Goal: Task Accomplishment & Management: Manage account settings

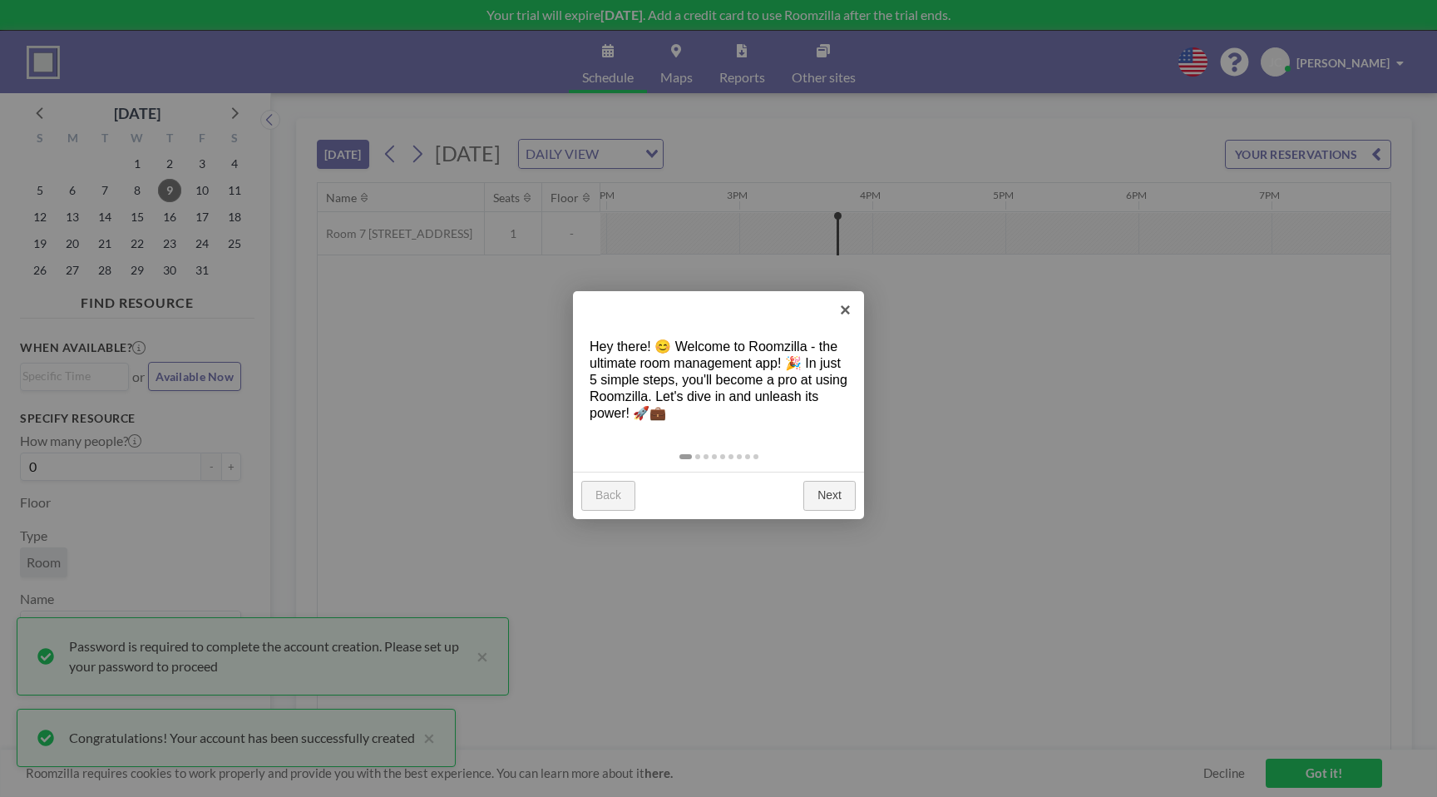
scroll to position [0, 1863]
drag, startPoint x: 807, startPoint y: 356, endPoint x: 827, endPoint y: 376, distance: 28.8
click at [827, 376] on div "Hey there! 😊 Welcome to Roomzilla - the ultimate room management app! 🎉 In just…" at bounding box center [718, 380] width 291 height 116
click at [823, 498] on link "Next" at bounding box center [829, 496] width 52 height 30
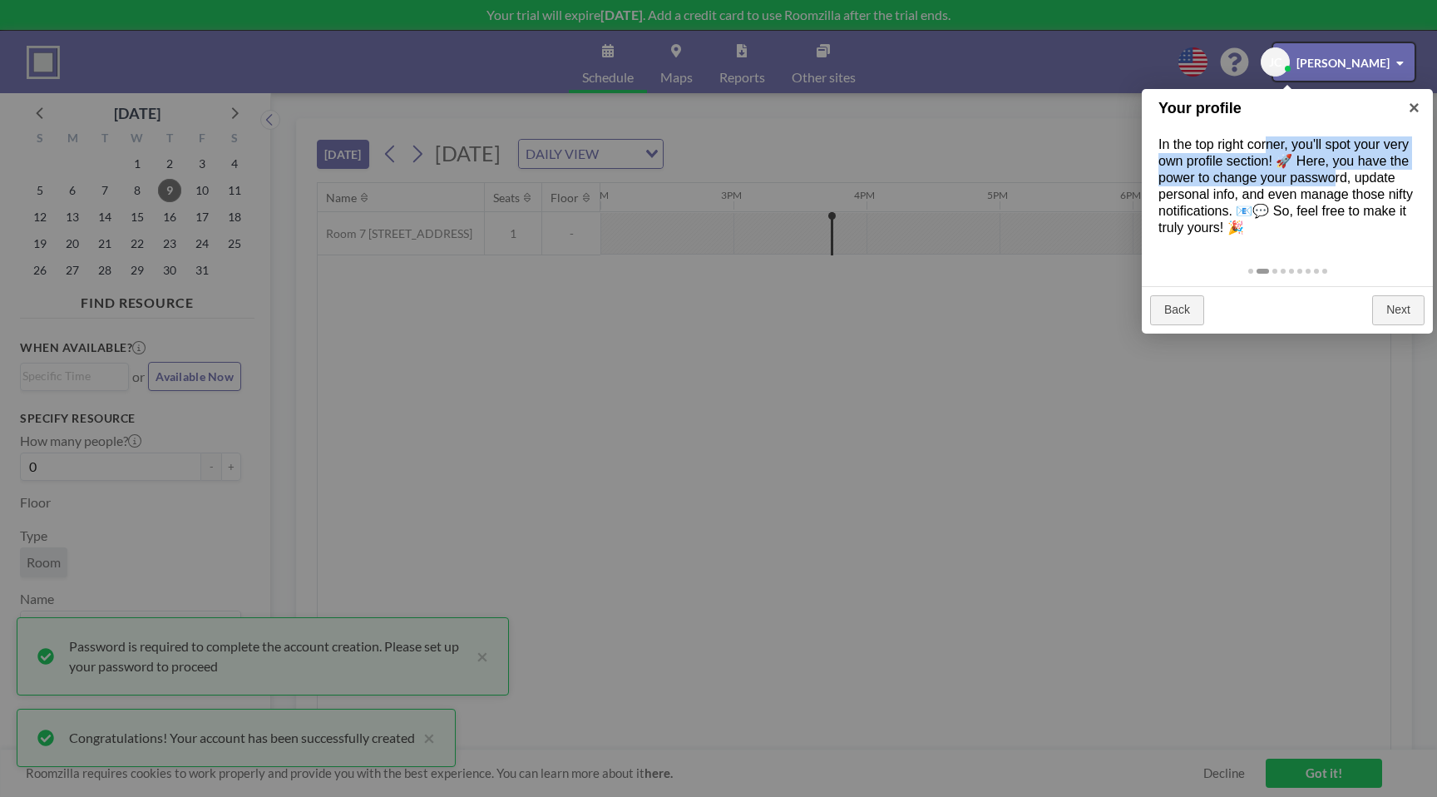
drag, startPoint x: 1267, startPoint y: 147, endPoint x: 1336, endPoint y: 176, distance: 74.9
click at [1336, 176] on div "In the top right corner, you'll spot your very own profile section! 🚀 Here, you…" at bounding box center [1287, 186] width 291 height 133
click at [1394, 306] on link "Next" at bounding box center [1398, 310] width 52 height 30
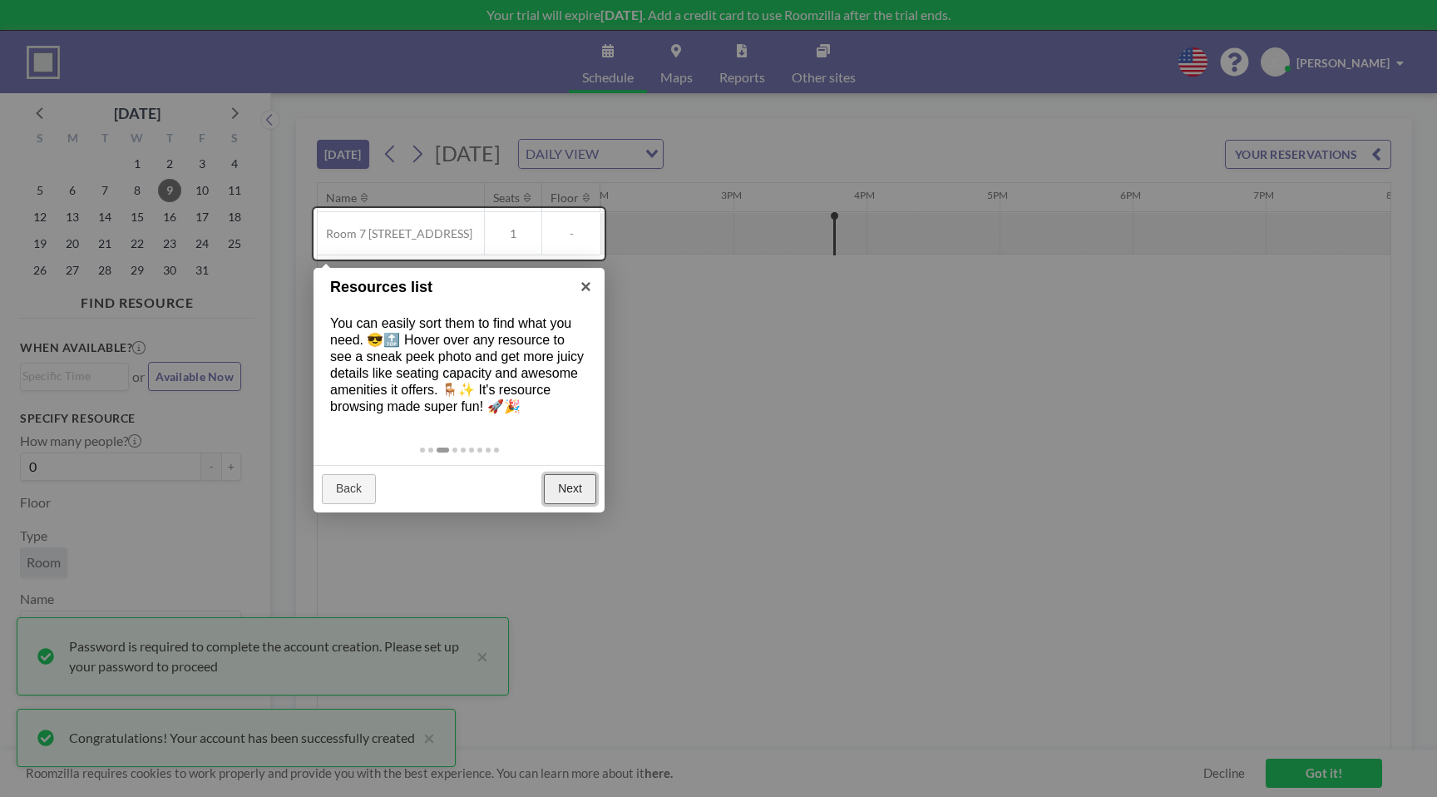
click at [575, 483] on link "Next" at bounding box center [570, 489] width 52 height 30
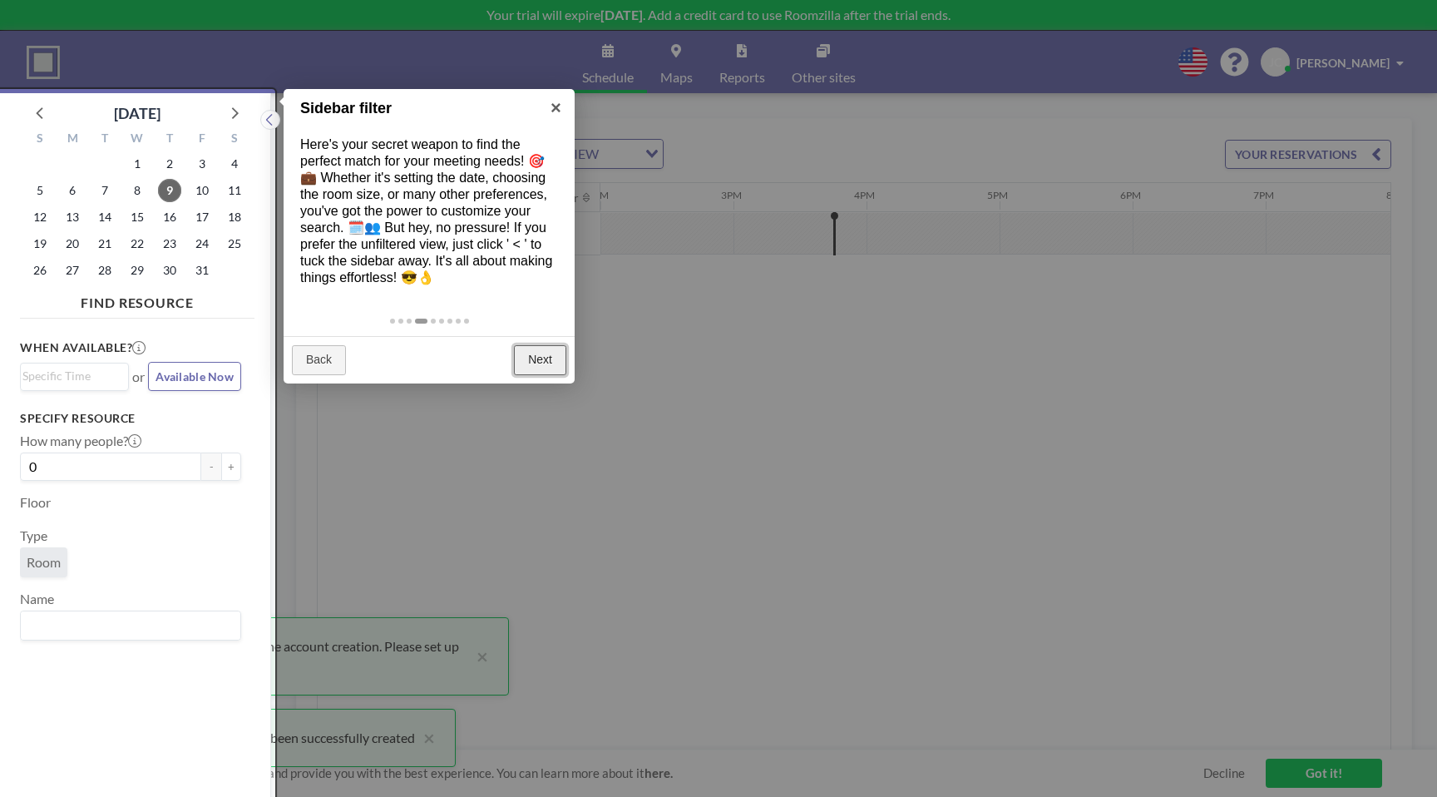
scroll to position [4, 0]
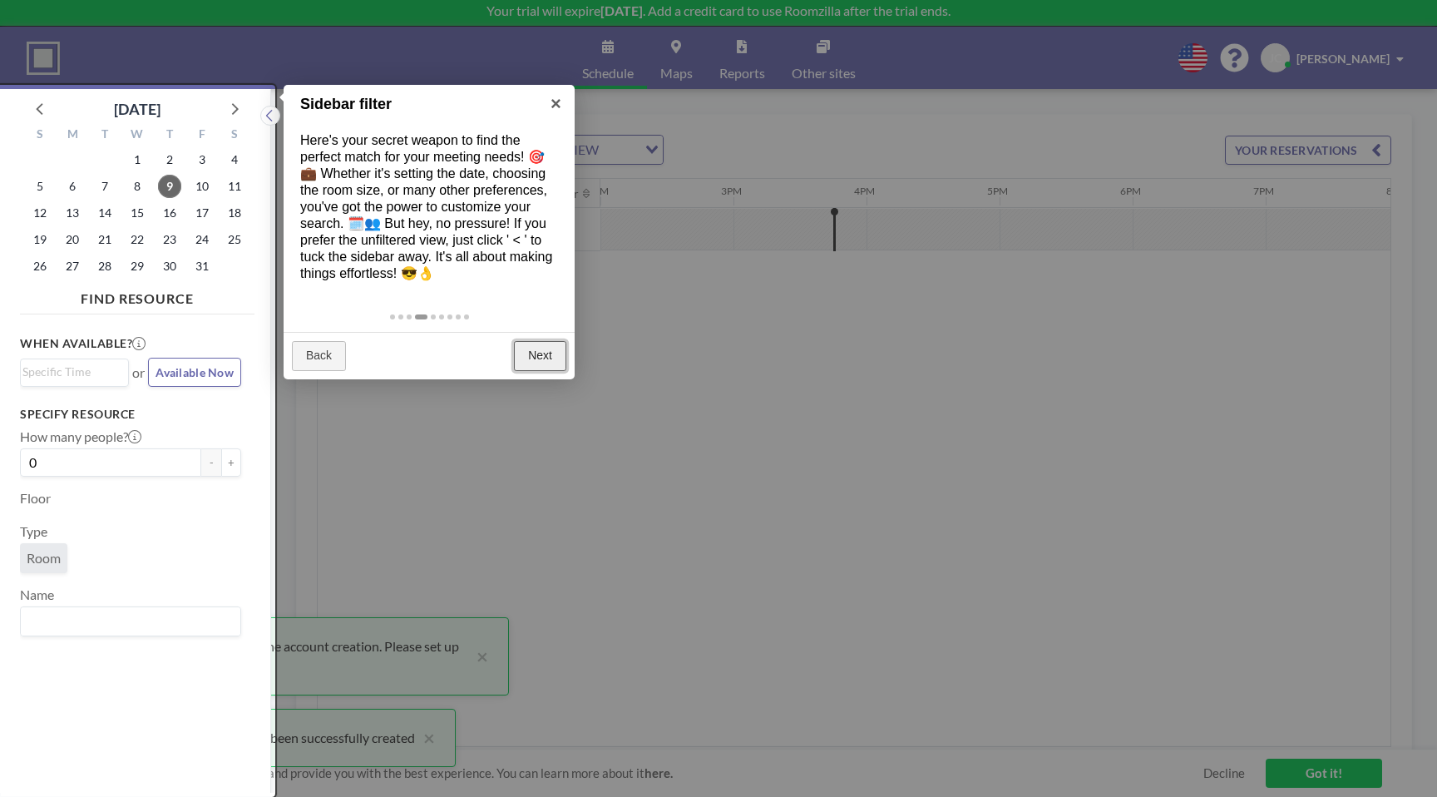
click at [535, 358] on link "Next" at bounding box center [540, 356] width 52 height 30
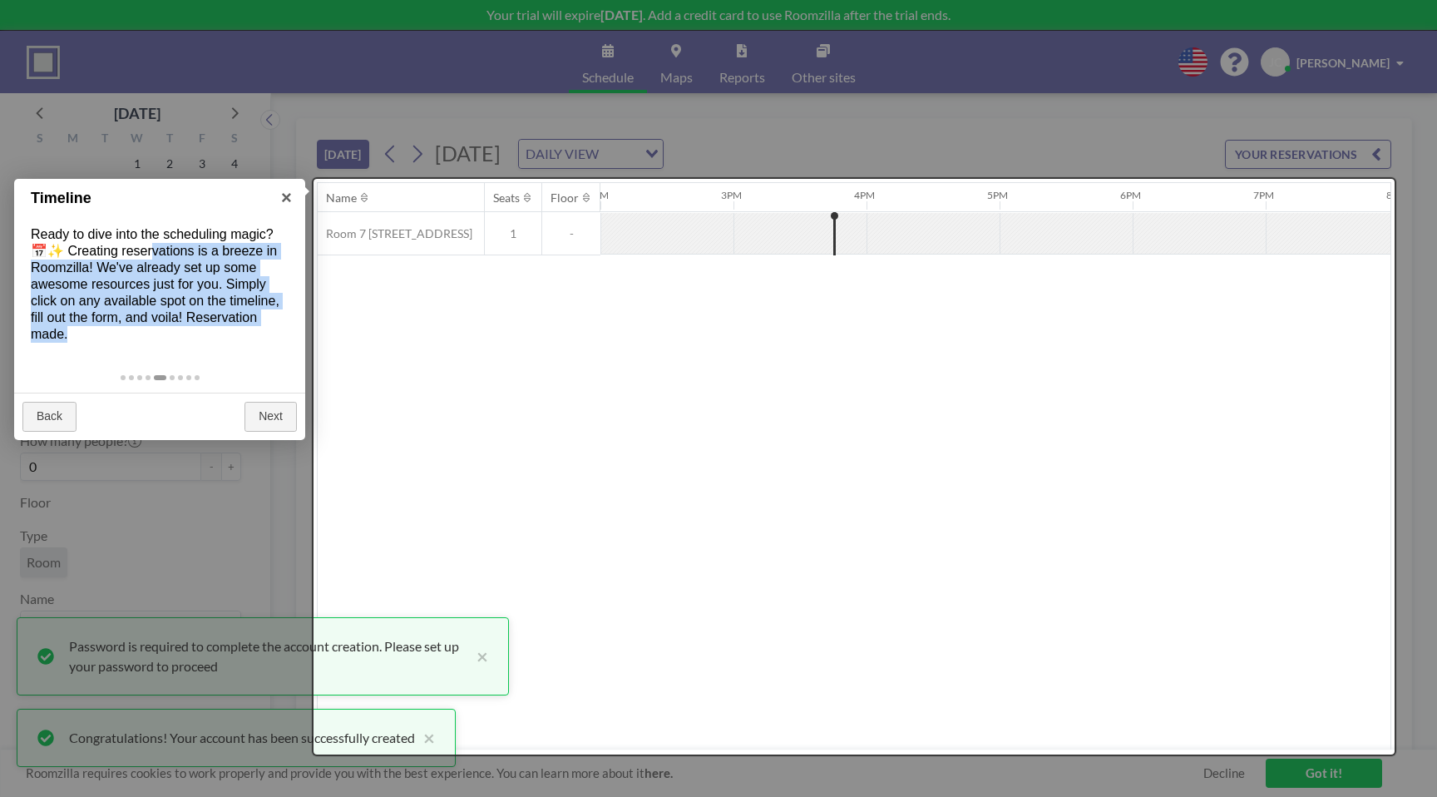
drag, startPoint x: 143, startPoint y: 258, endPoint x: 212, endPoint y: 340, distance: 107.4
click at [216, 340] on div "Ready to dive into the scheduling magic? 📅✨ Creating reservations is a breeze i…" at bounding box center [159, 285] width 291 height 150
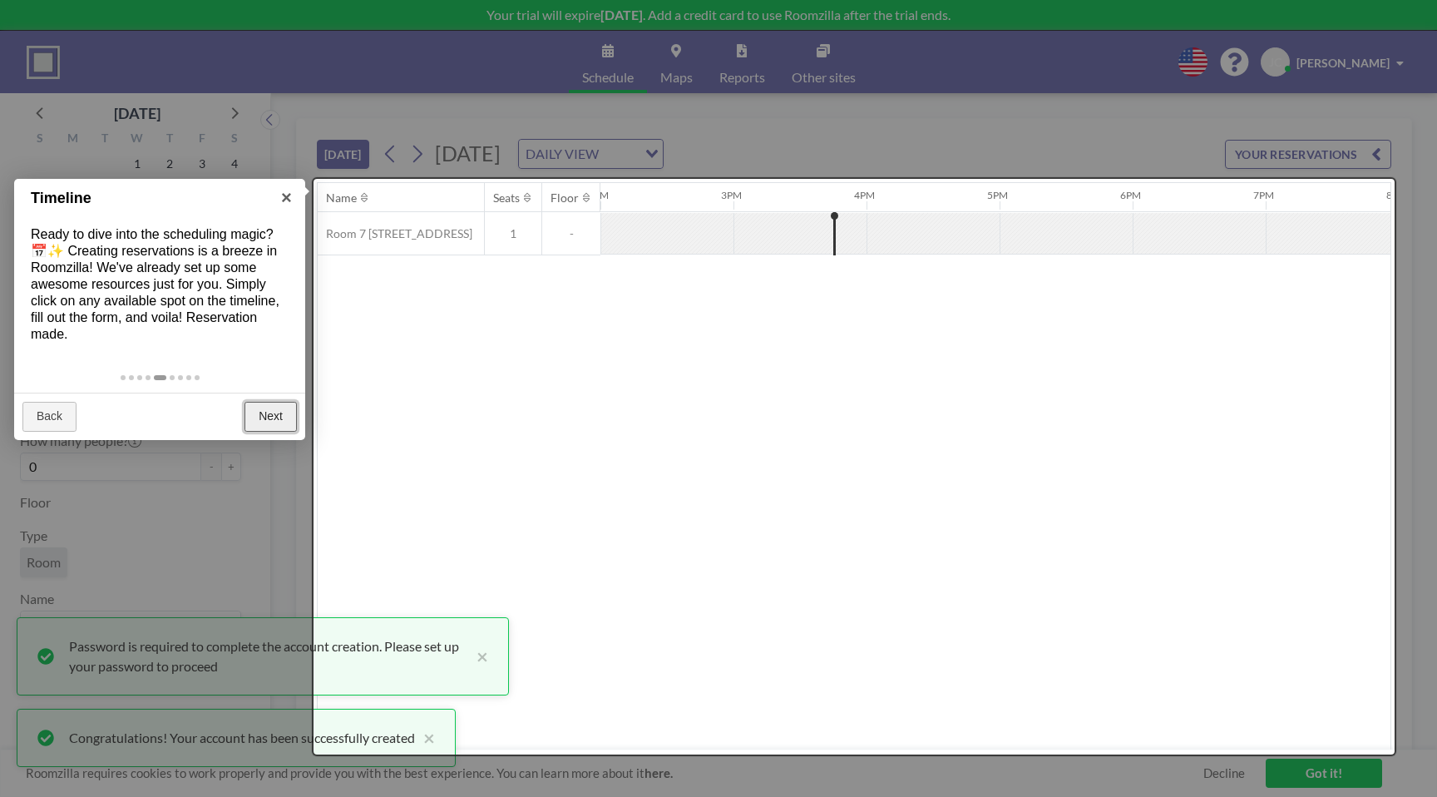
click at [290, 424] on link "Next" at bounding box center [270, 417] width 52 height 30
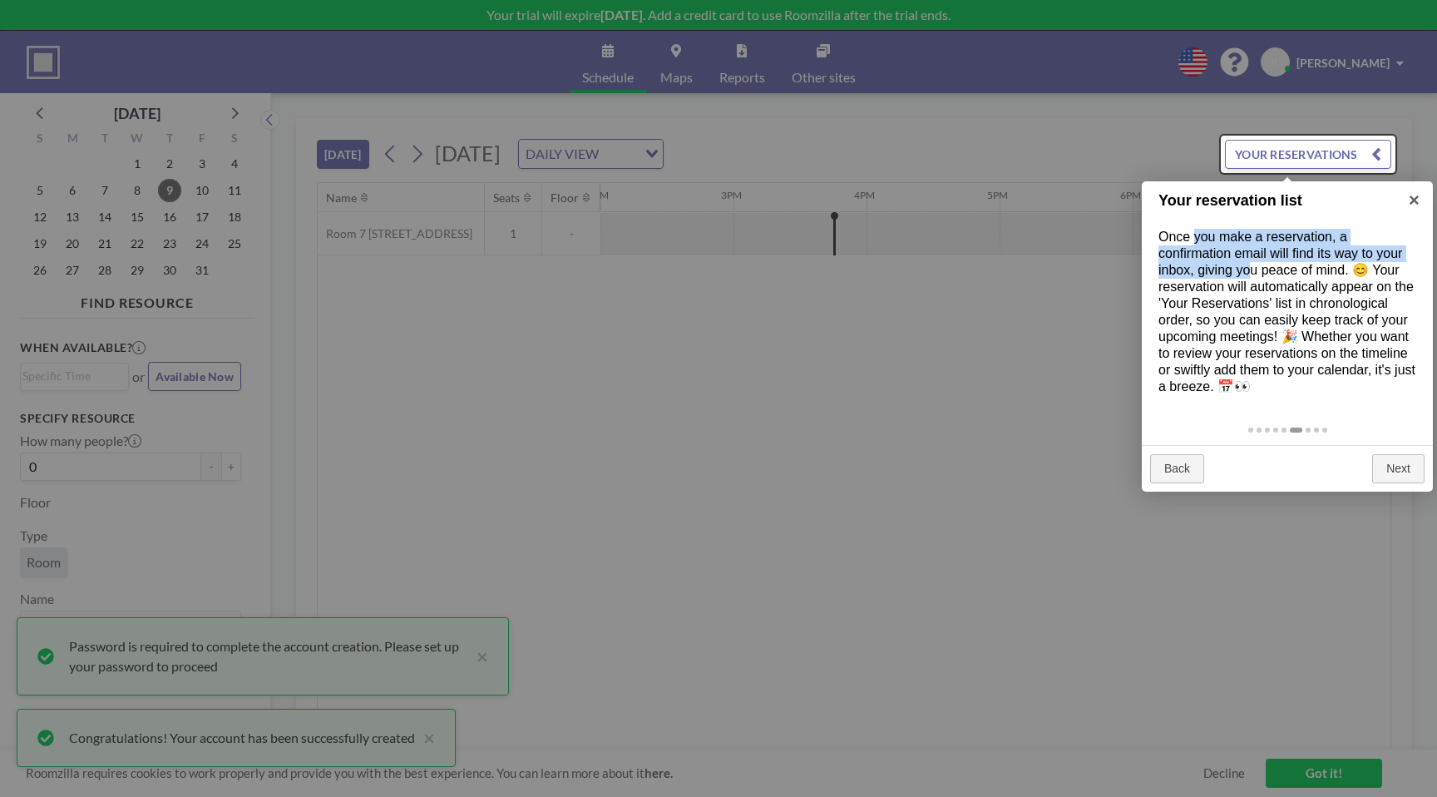
drag, startPoint x: 1193, startPoint y: 240, endPoint x: 1248, endPoint y: 259, distance: 58.1
click at [1249, 261] on div "Once you make a reservation, a confirmation email will find its way to your inb…" at bounding box center [1287, 312] width 291 height 200
click at [1416, 472] on link "Next" at bounding box center [1398, 469] width 52 height 30
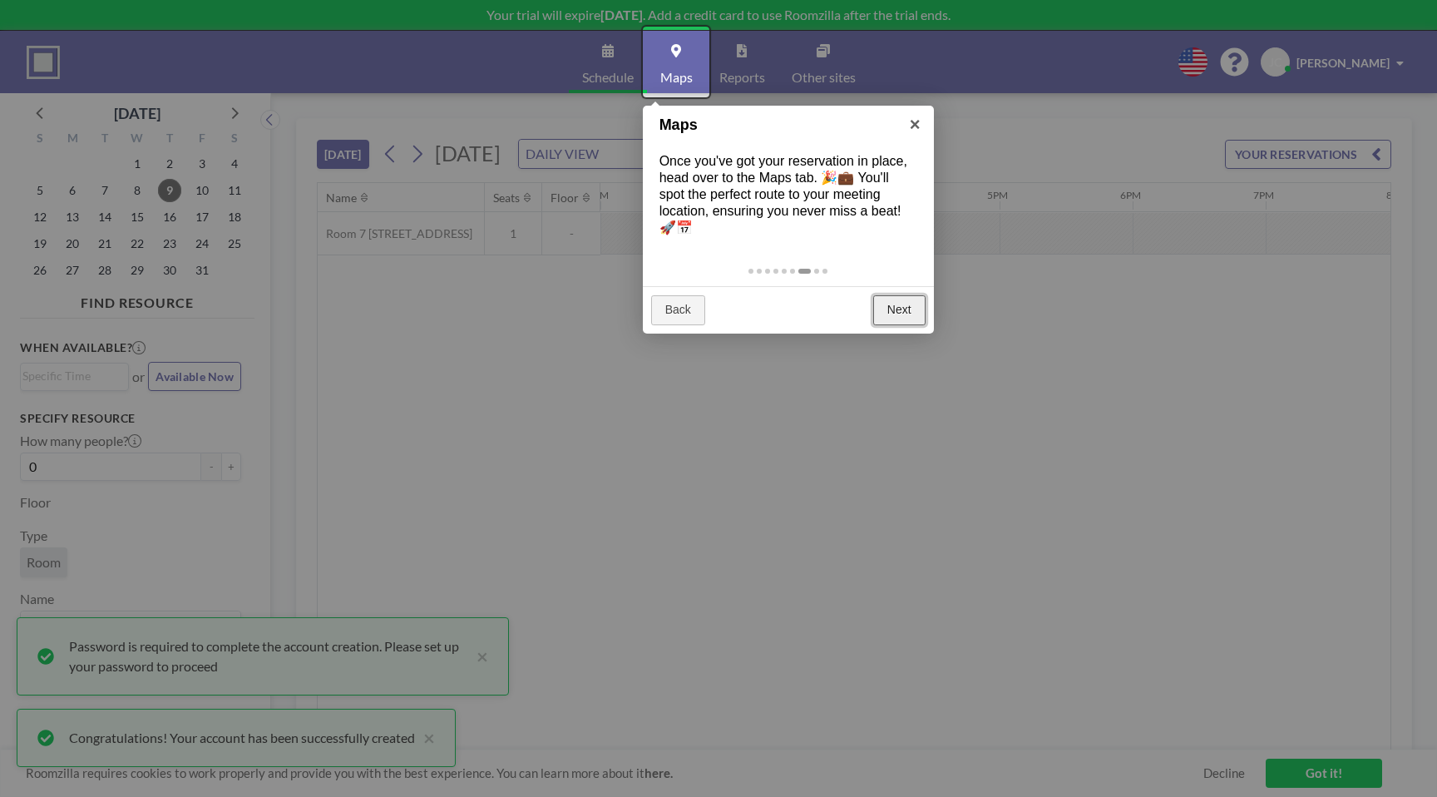
click at [888, 302] on link "Next" at bounding box center [899, 310] width 52 height 30
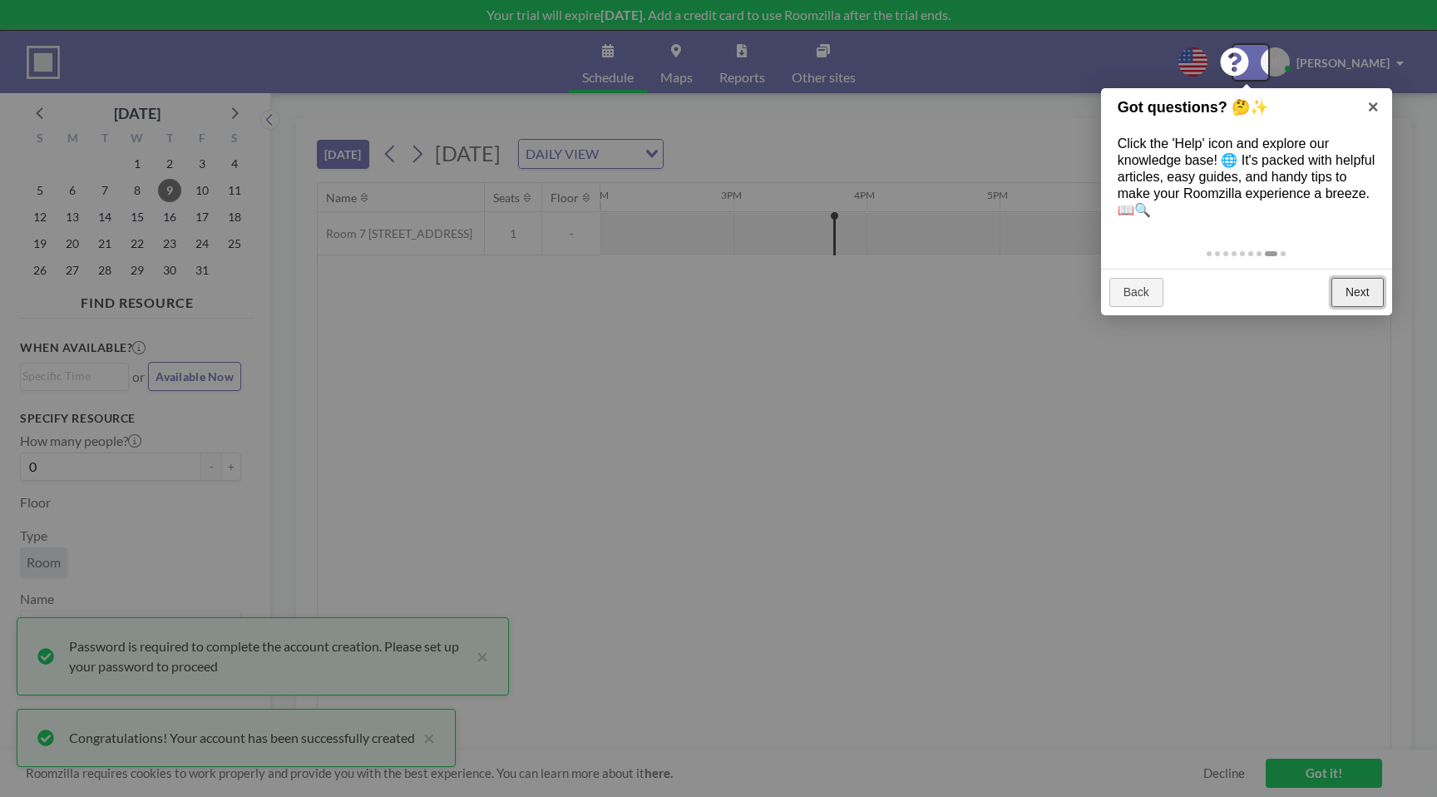
click at [1350, 295] on link "Next" at bounding box center [1357, 293] width 52 height 30
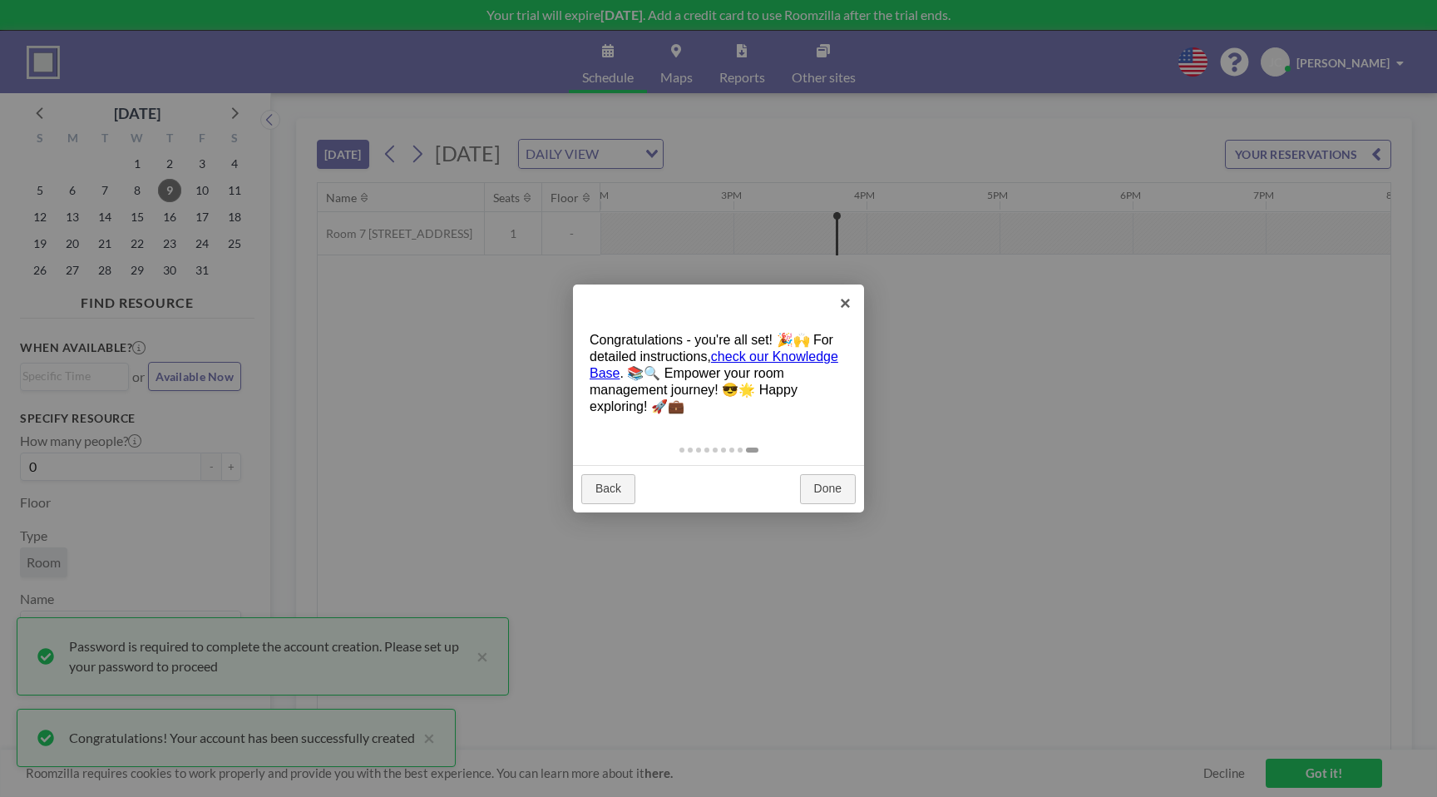
click at [730, 354] on link "check our Knowledge Base" at bounding box center [714, 364] width 249 height 31
click at [825, 486] on link "Done" at bounding box center [828, 489] width 56 height 30
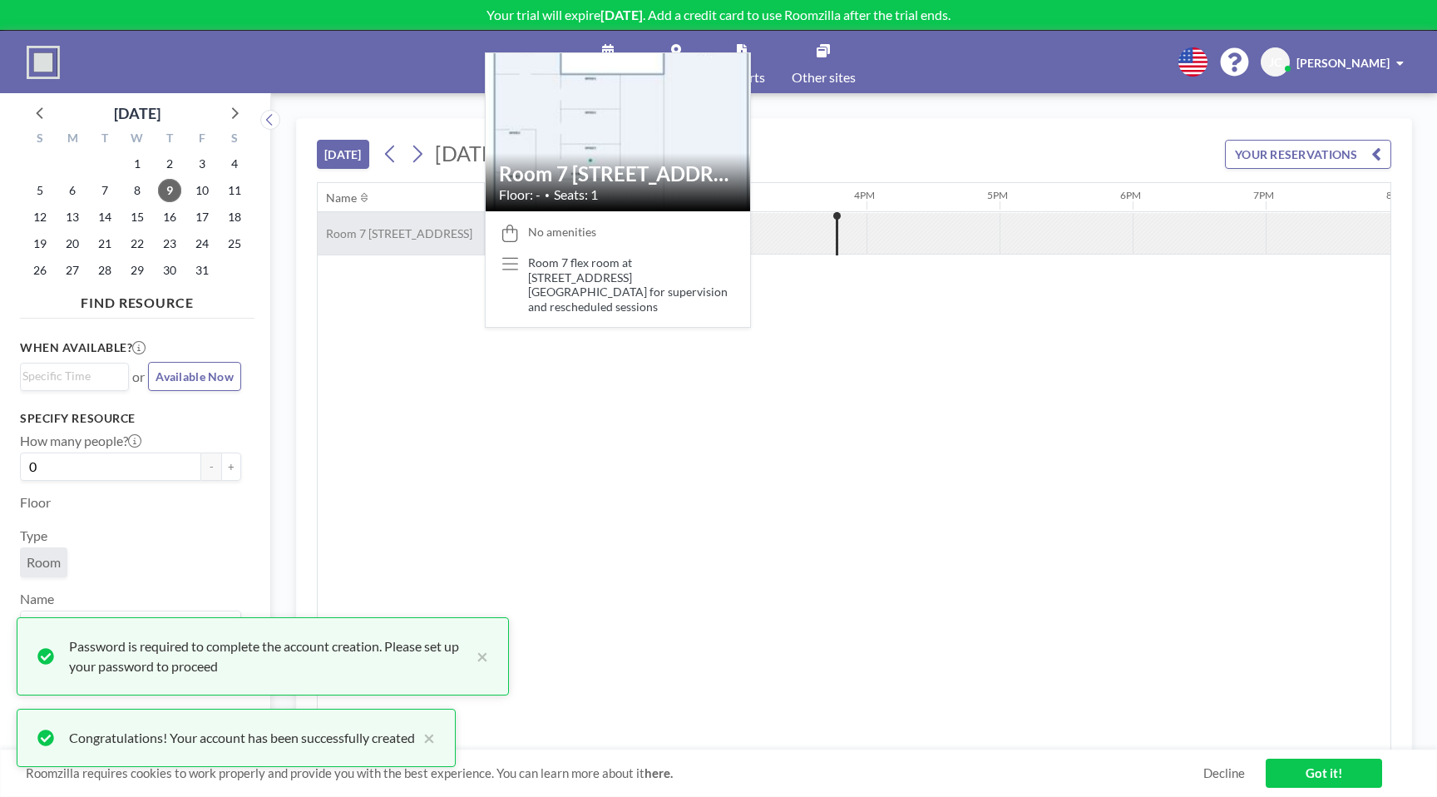
click at [431, 230] on div "Room 7 [STREET_ADDRESS]" at bounding box center [401, 233] width 166 height 42
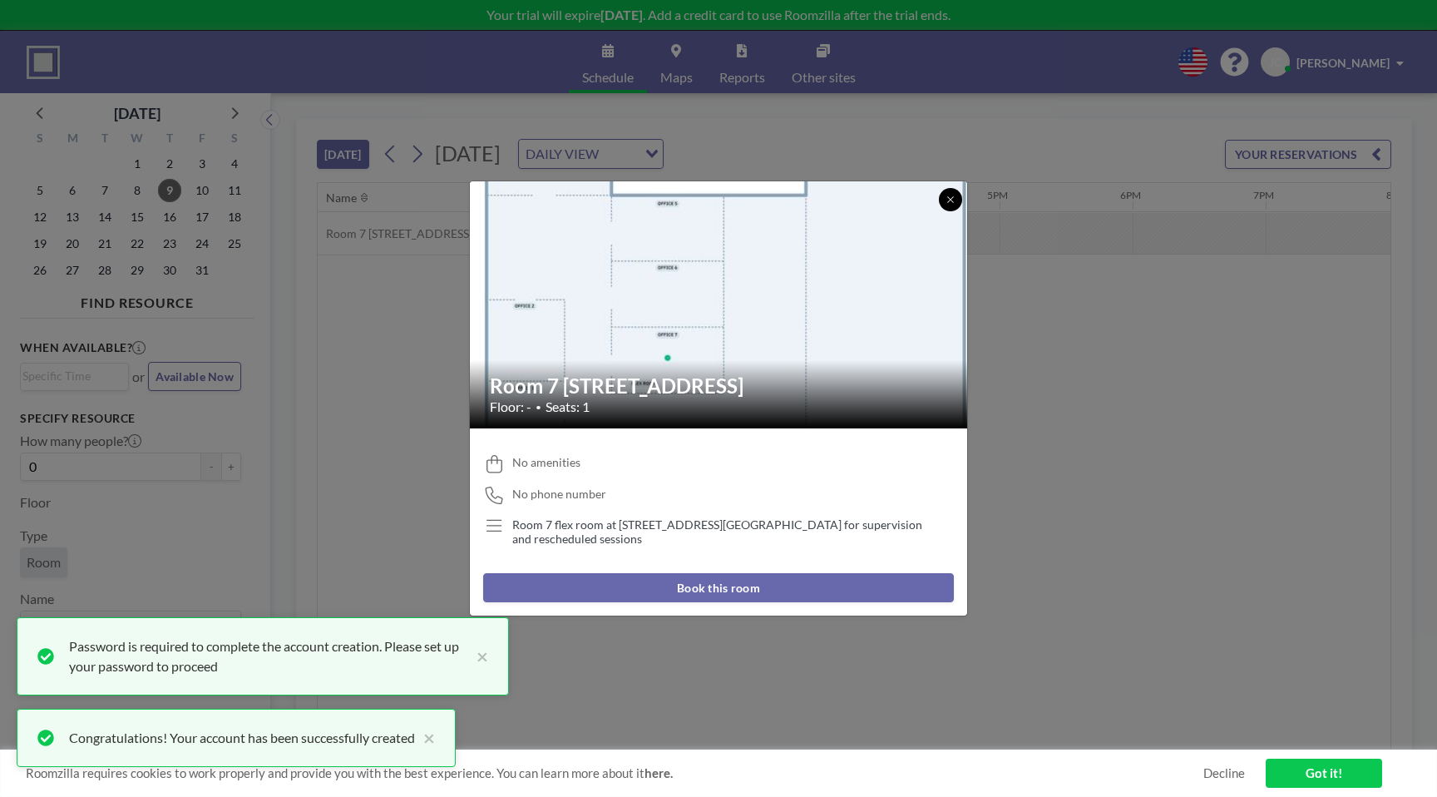
click at [955, 201] on button at bounding box center [950, 199] width 23 height 23
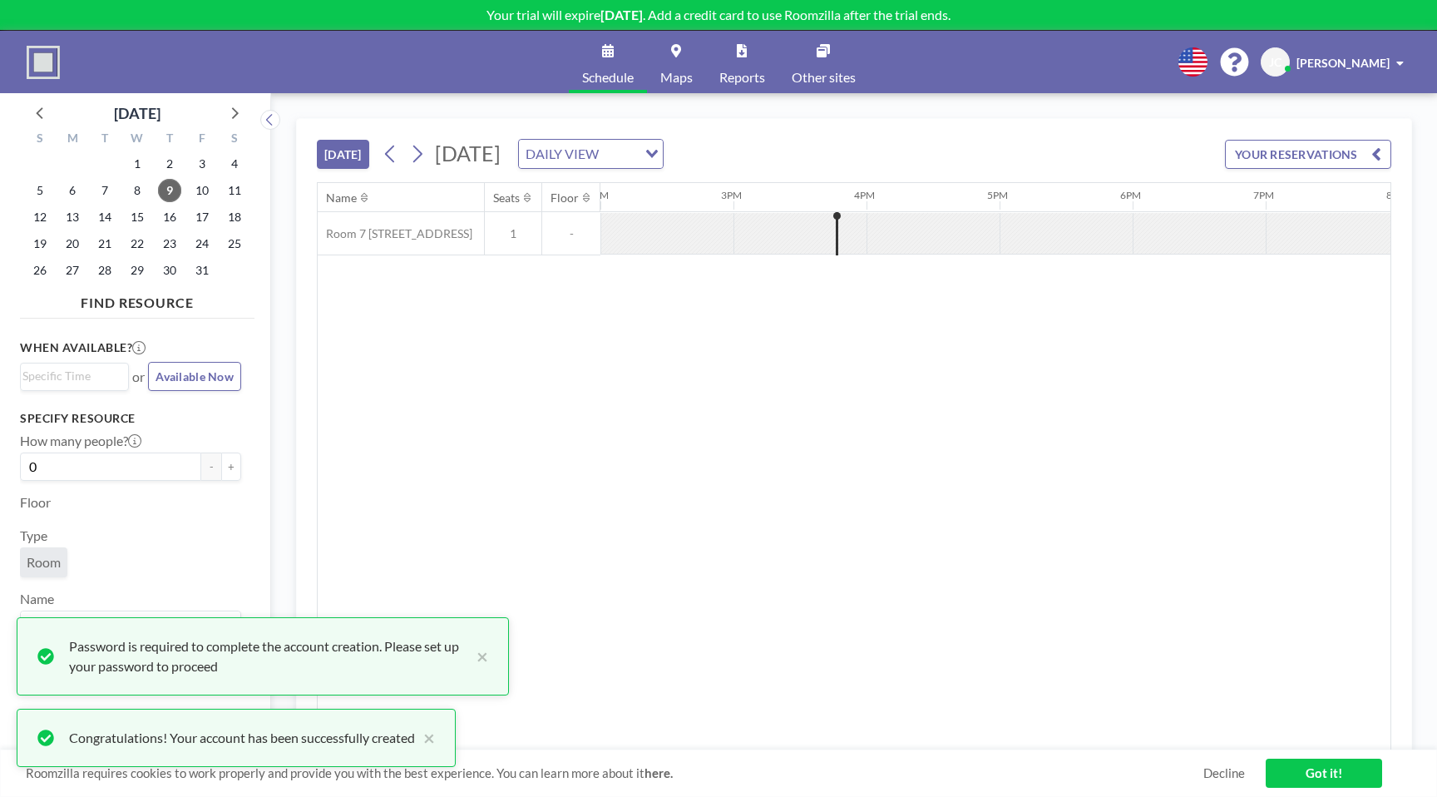
click at [937, 222] on div at bounding box center [932, 233] width 133 height 41
click at [902, 230] on div at bounding box center [932, 233] width 133 height 41
click at [644, 155] on div "DAILY VIEW" at bounding box center [581, 152] width 125 height 25
click at [758, 201] on li "WEEKLY VIEW" at bounding box center [770, 207] width 142 height 24
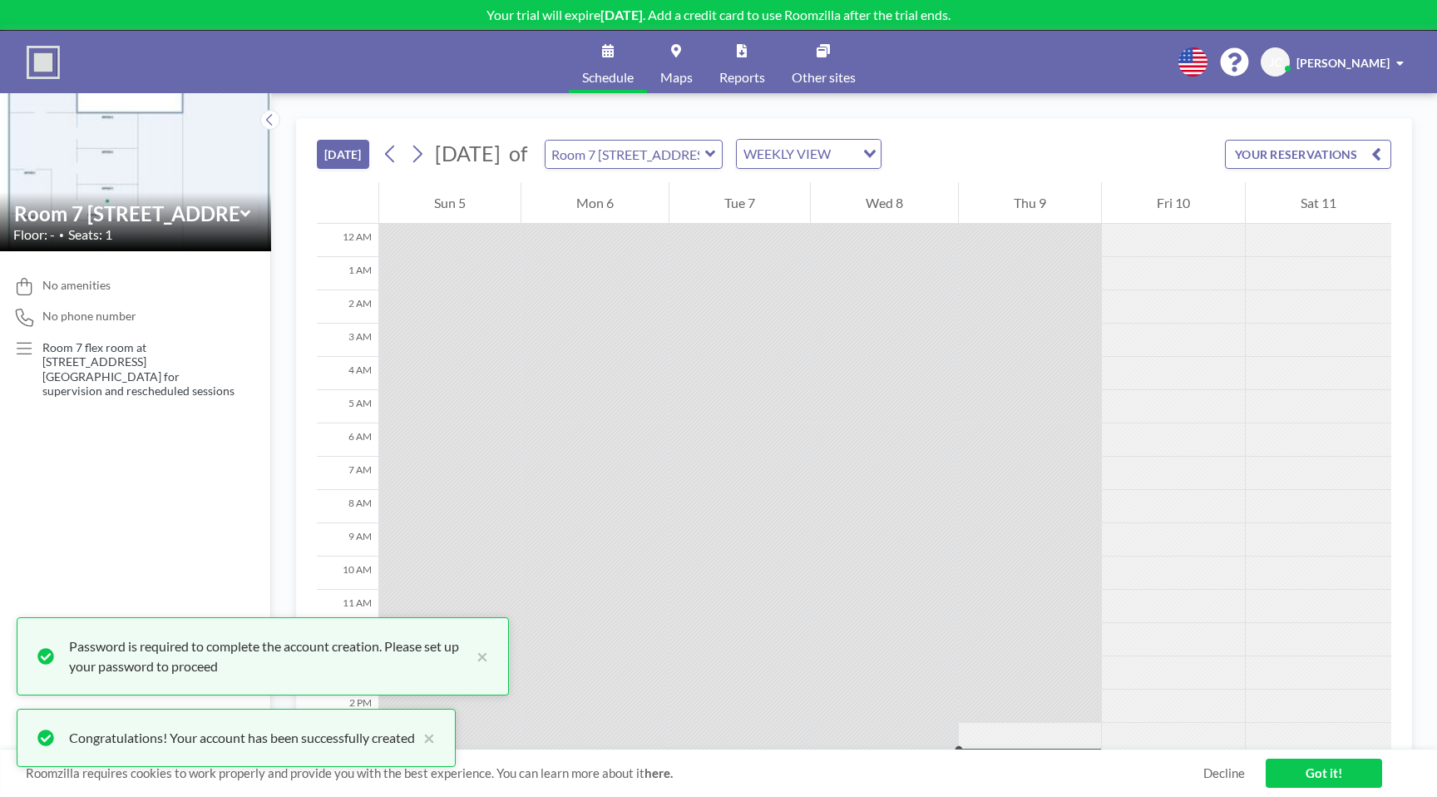
scroll to position [14, 0]
click at [483, 657] on button "×" at bounding box center [478, 656] width 20 height 40
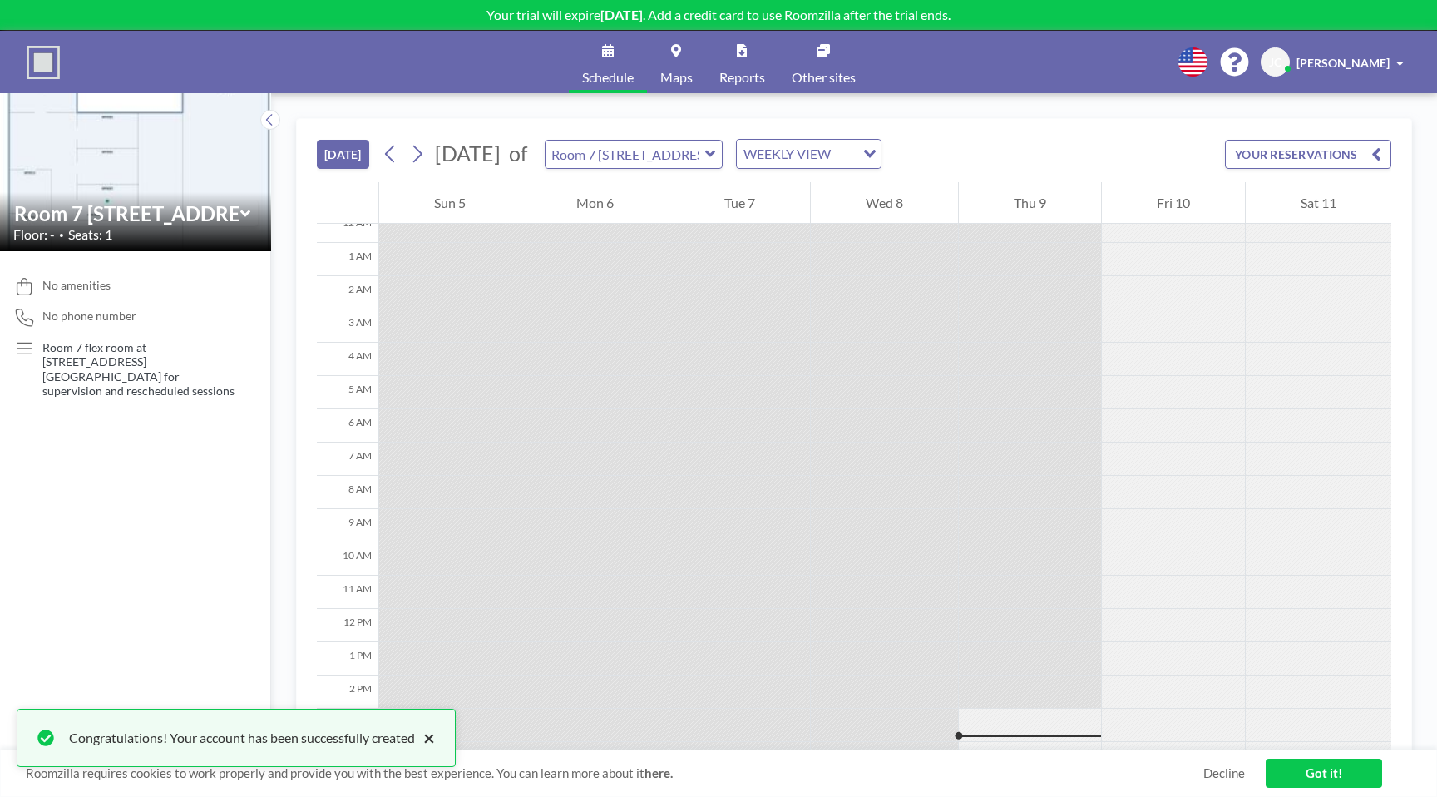
click at [435, 737] on button "×" at bounding box center [425, 738] width 20 height 20
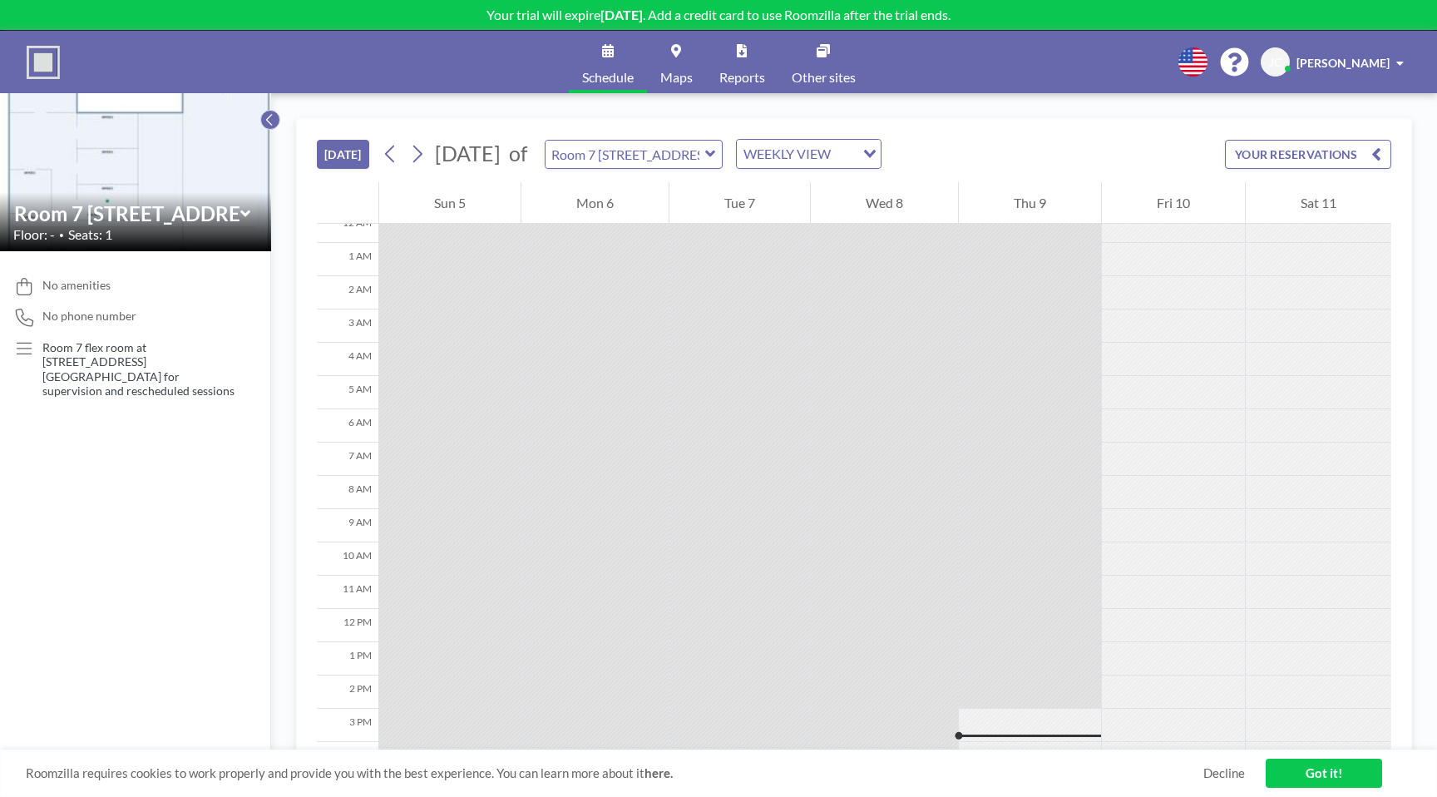
click at [266, 113] on icon at bounding box center [269, 119] width 11 height 17
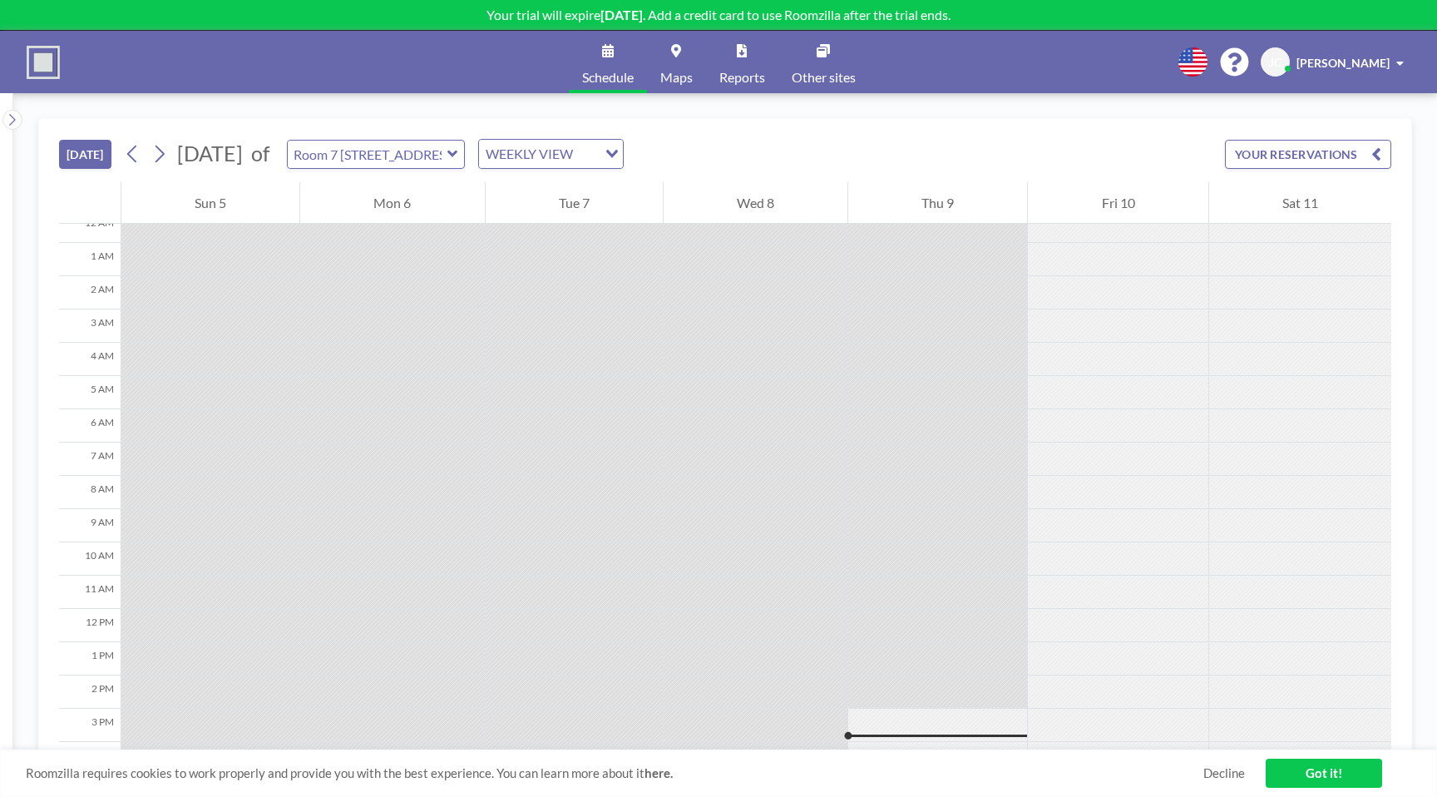
click at [685, 77] on span "Maps" at bounding box center [676, 77] width 32 height 13
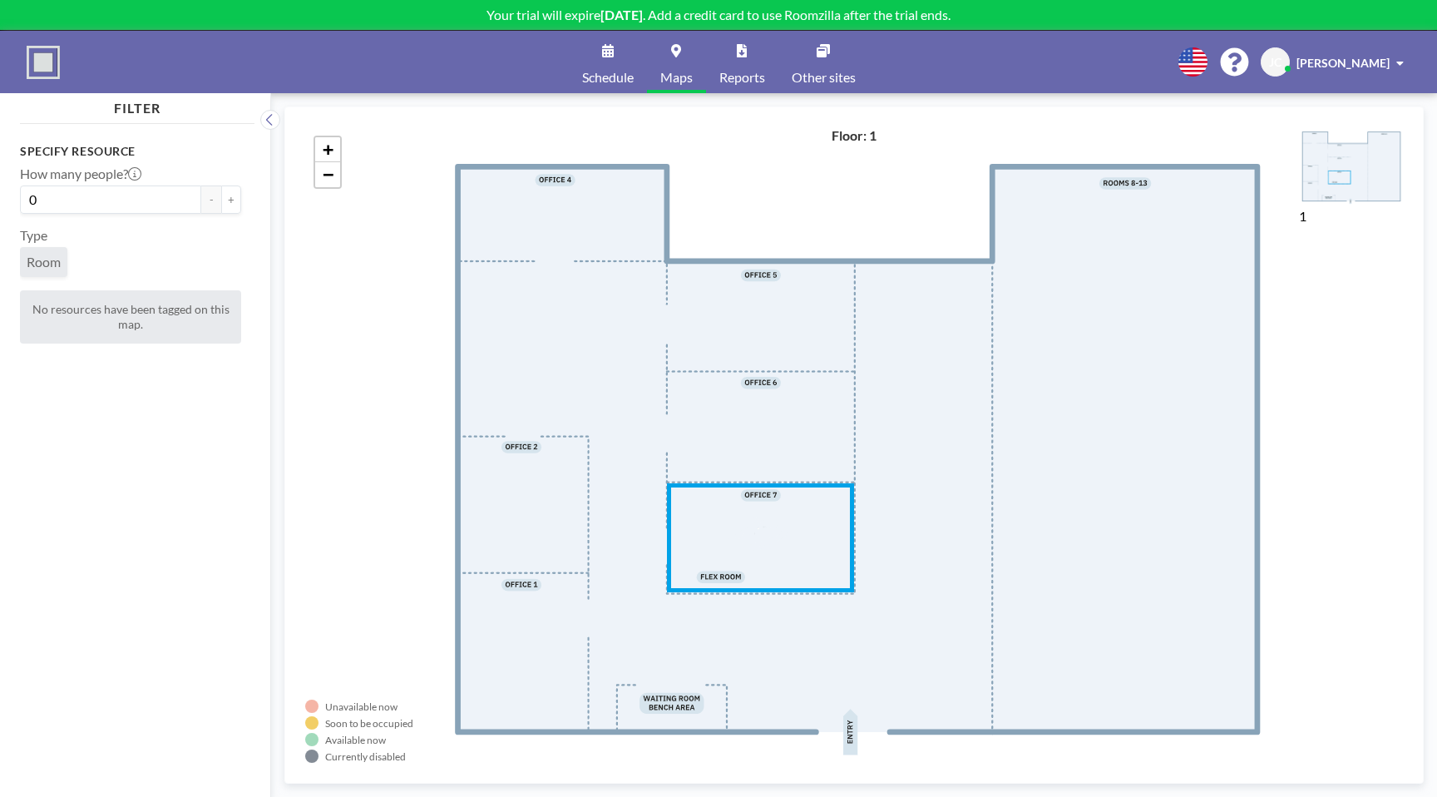
click at [596, 64] on link "Schedule" at bounding box center [608, 62] width 78 height 62
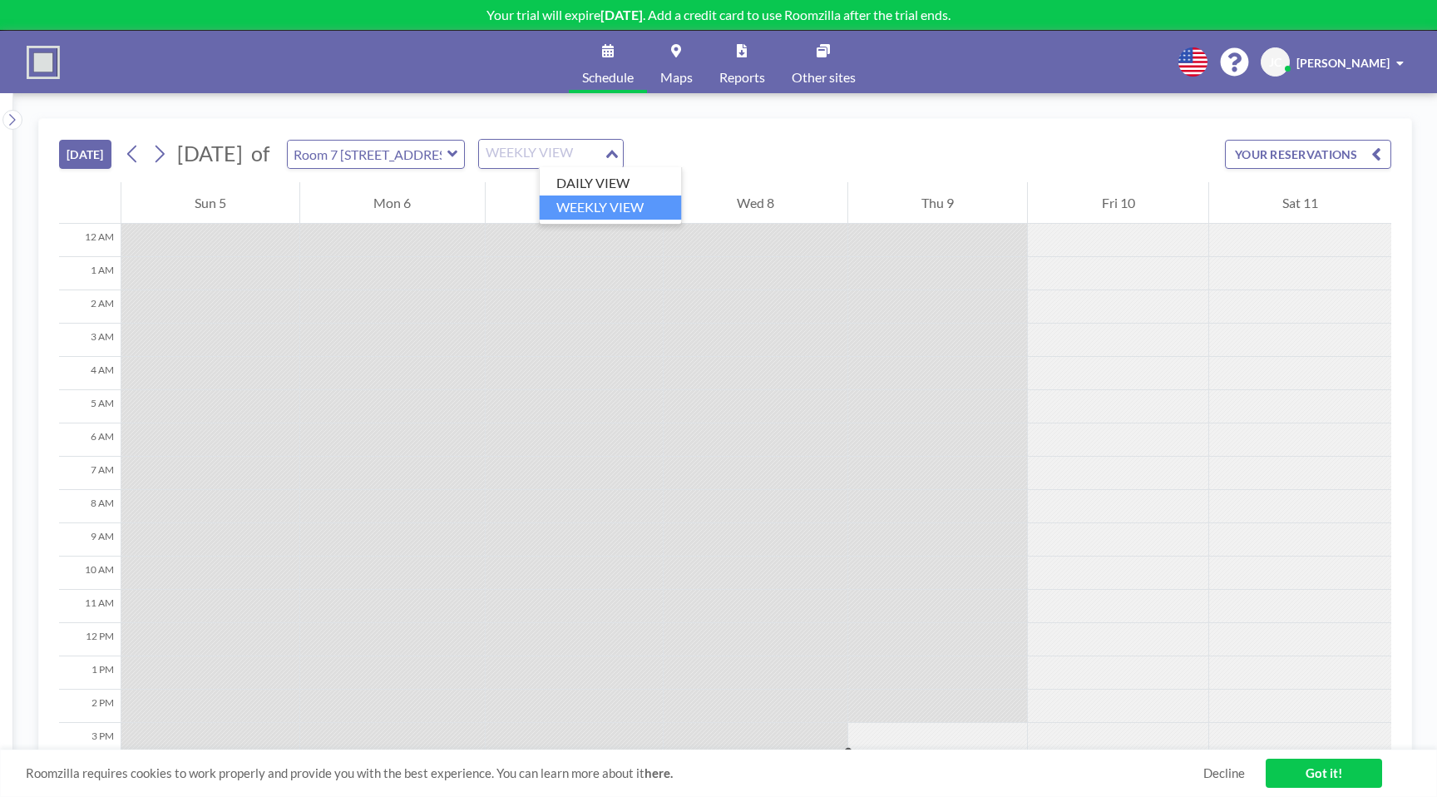
click at [583, 151] on div "WEEKLY VIEW" at bounding box center [541, 152] width 125 height 25
click at [625, 214] on li "WEEKLY VIEW" at bounding box center [611, 207] width 142 height 24
click at [1299, 774] on link "Got it!" at bounding box center [1324, 772] width 116 height 29
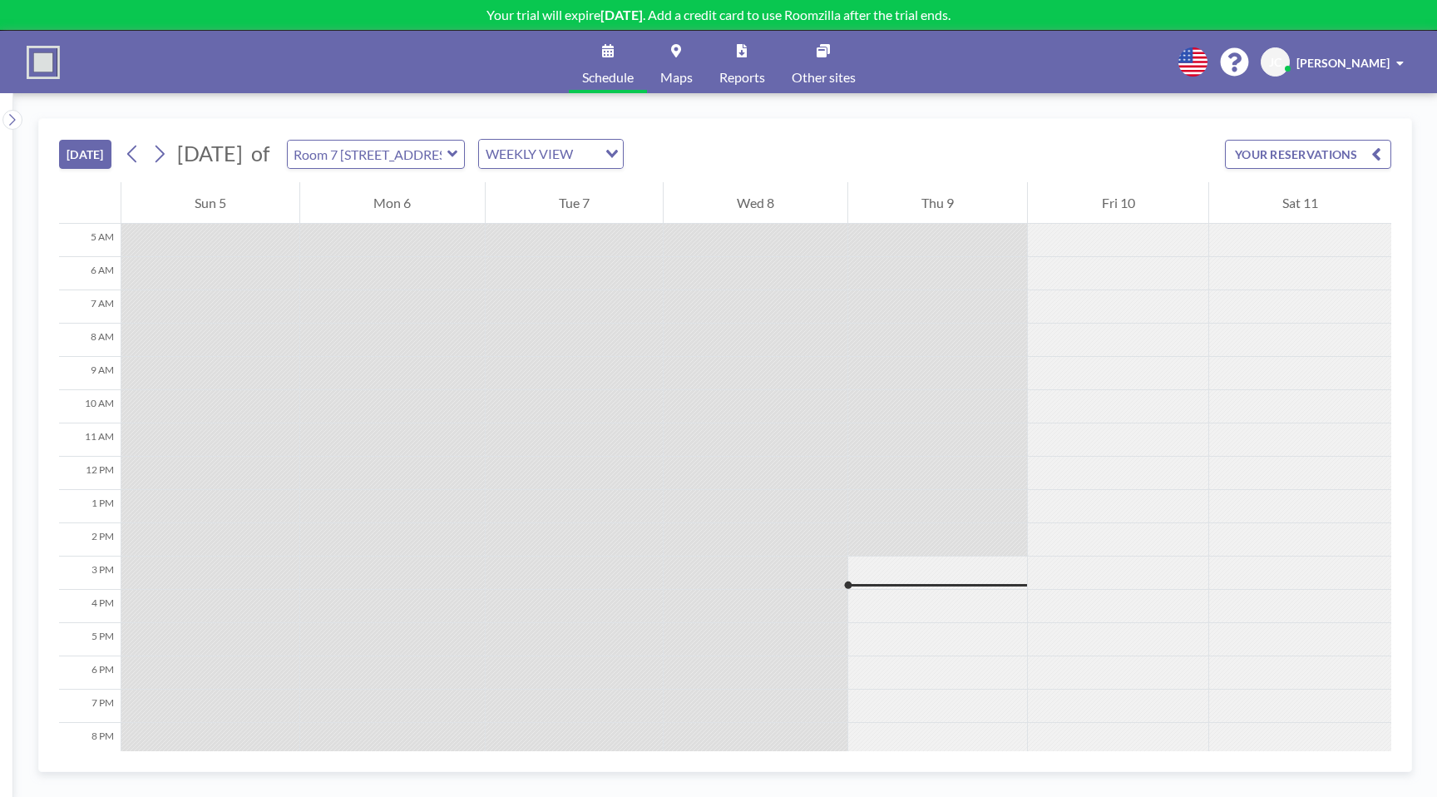
scroll to position [163, 0]
click at [1101, 432] on div at bounding box center [1118, 443] width 180 height 33
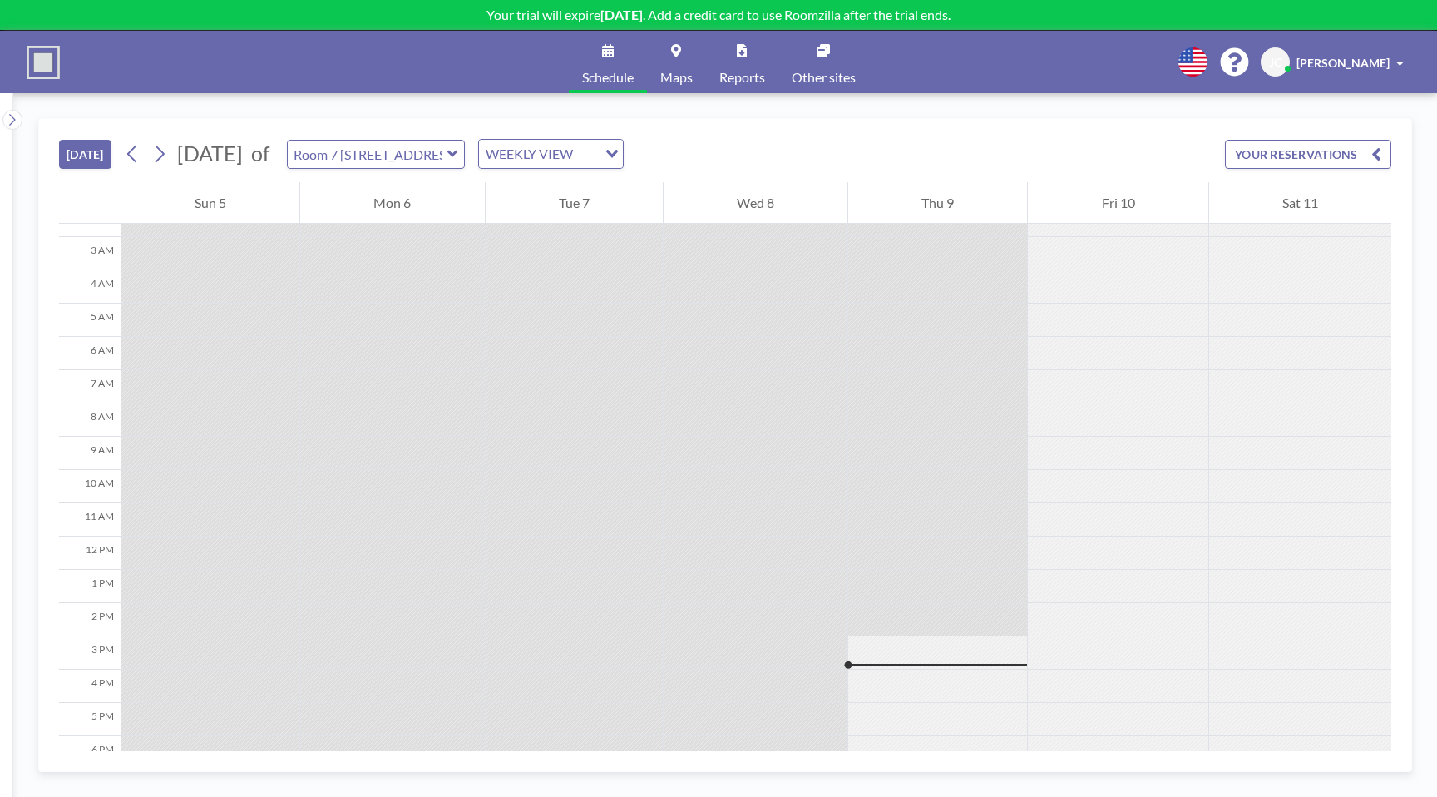
scroll to position [83, 0]
click at [160, 146] on icon at bounding box center [160, 154] width 9 height 17
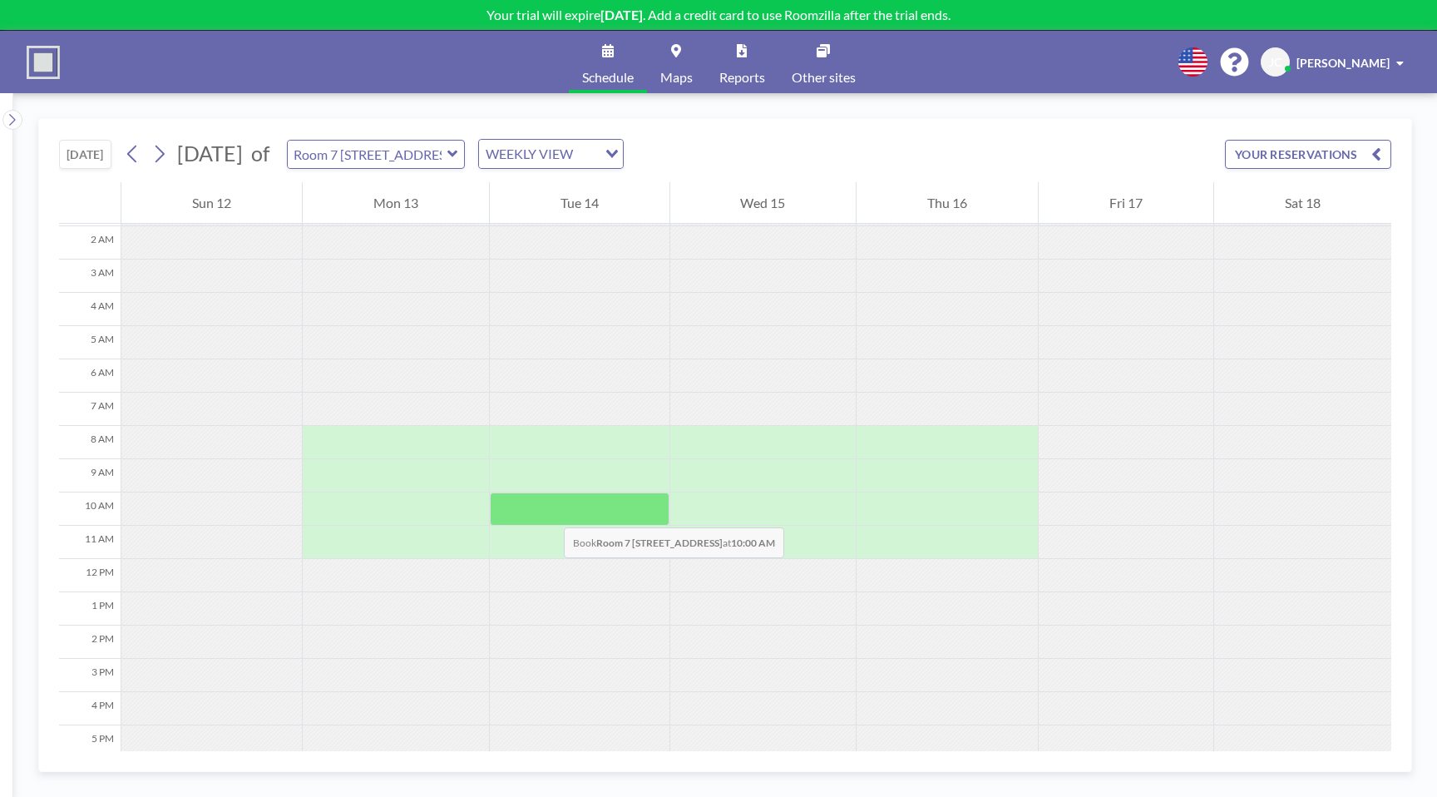
scroll to position [88, 0]
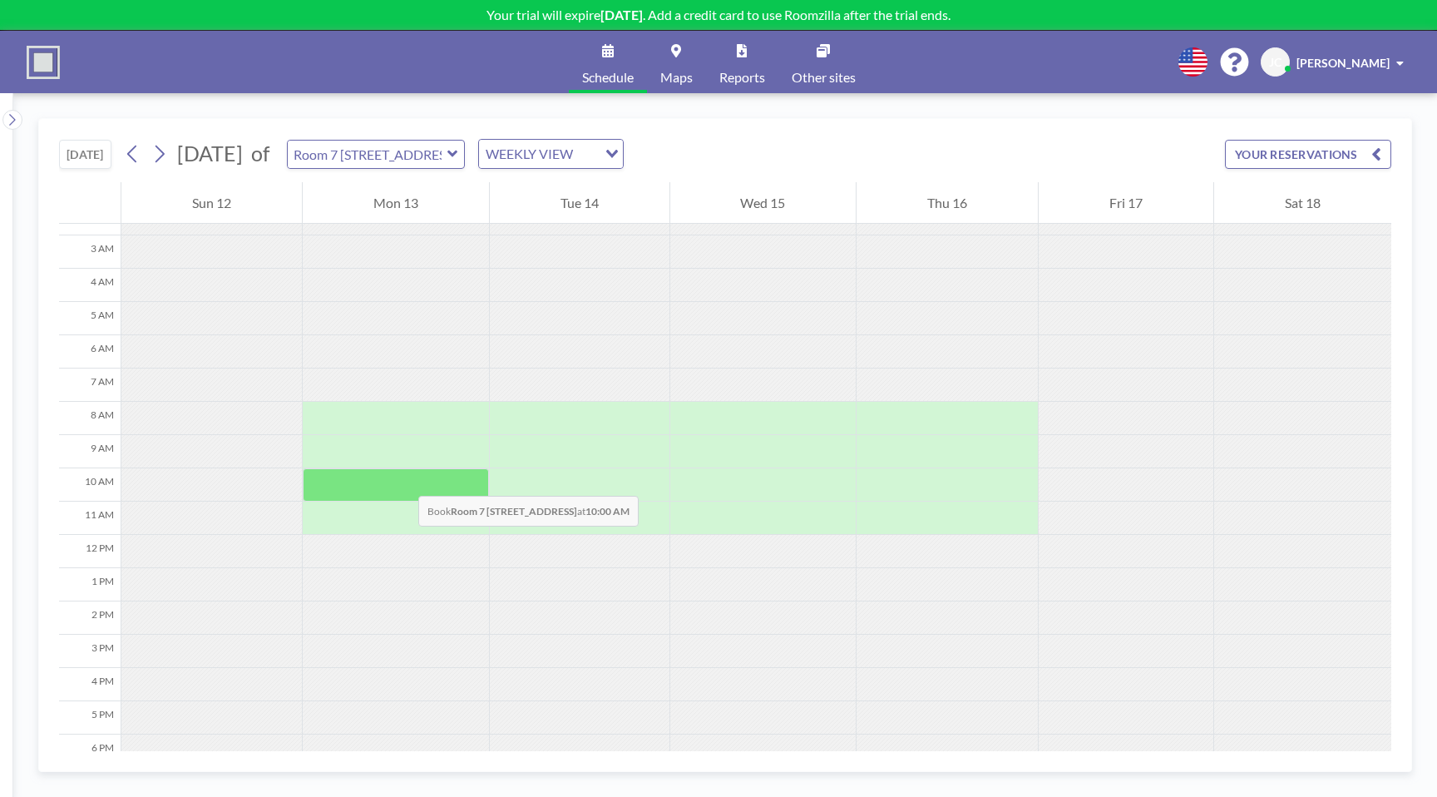
click at [402, 479] on div at bounding box center [396, 484] width 186 height 33
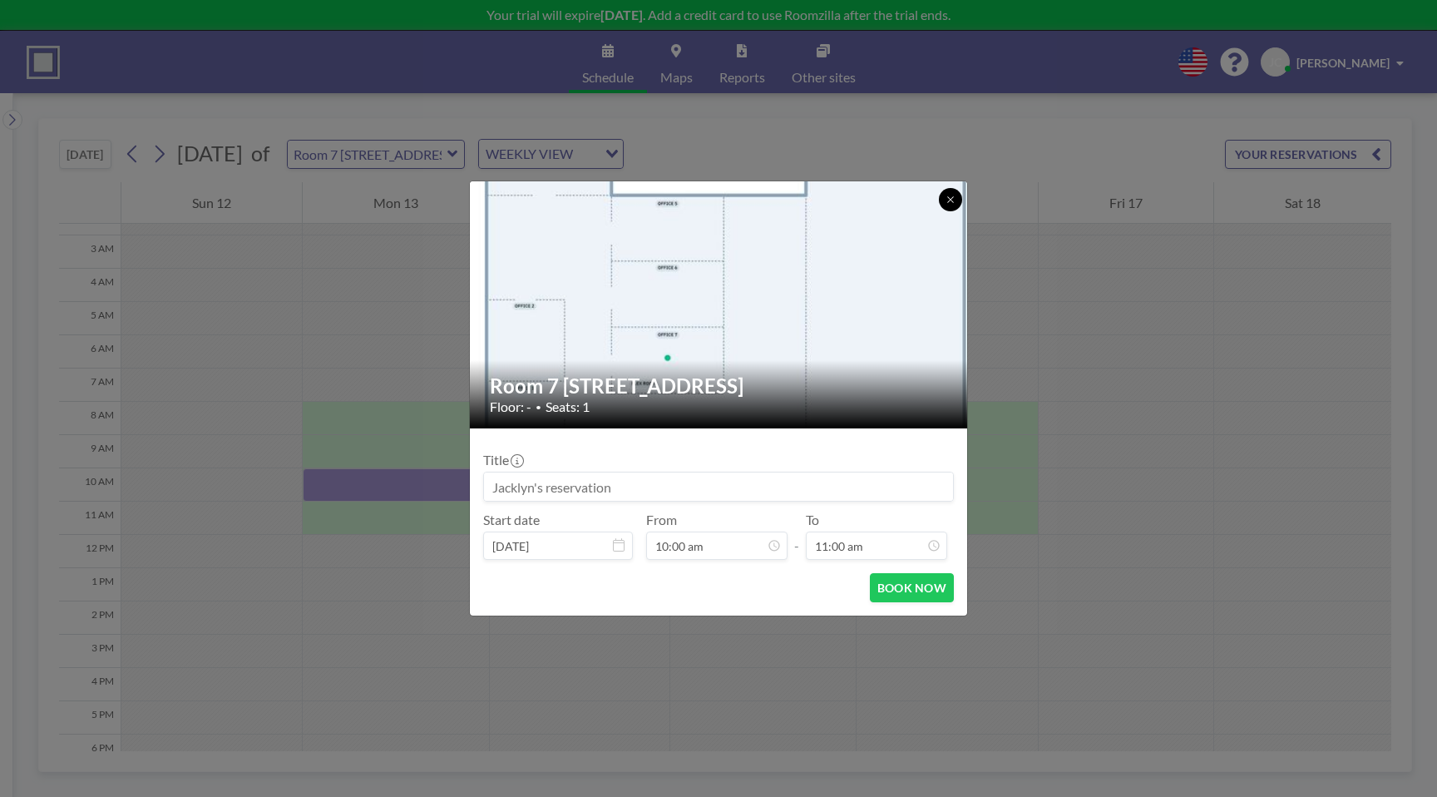
click at [960, 192] on div at bounding box center [950, 199] width 23 height 23
click at [955, 203] on icon at bounding box center [950, 200] width 10 height 10
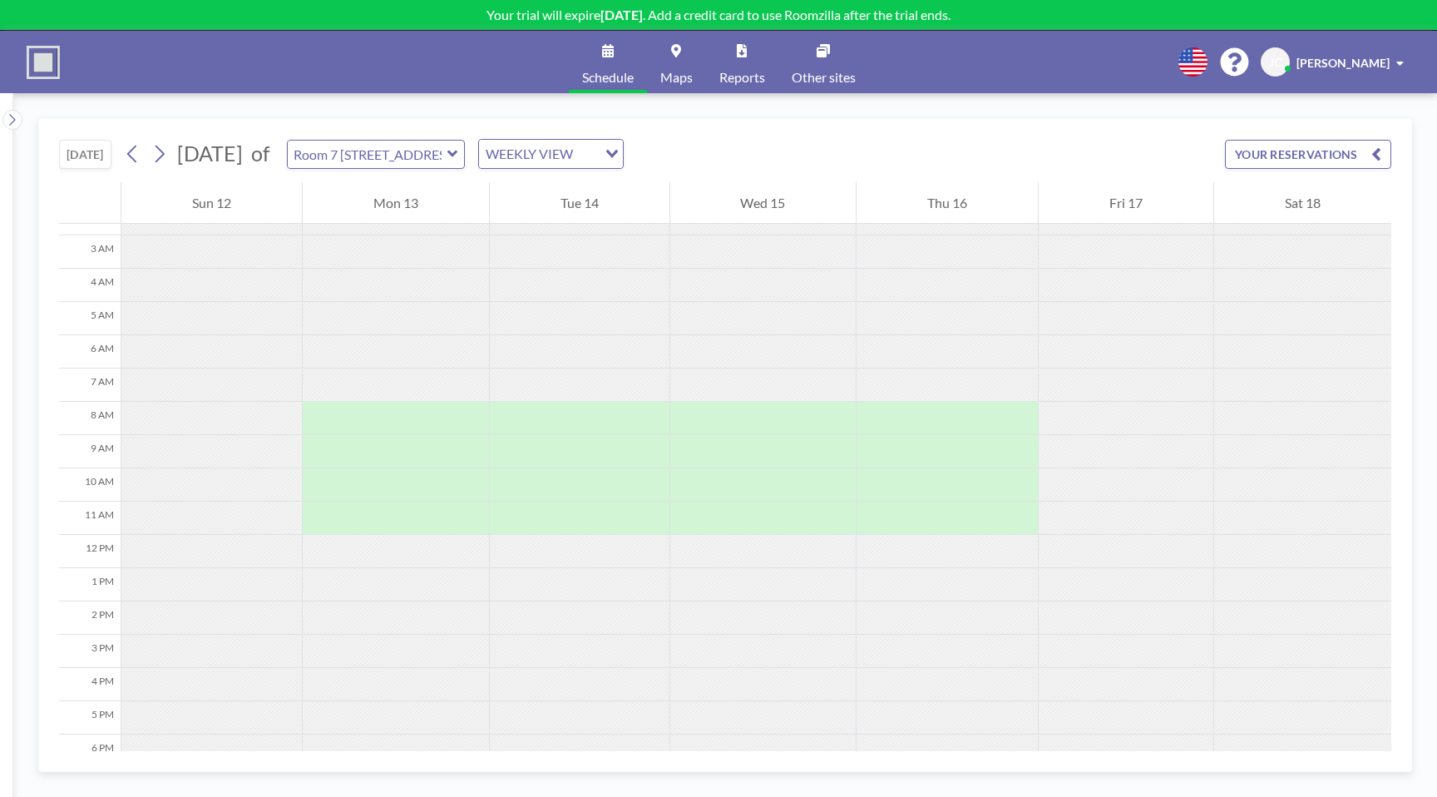
click at [618, 71] on span "Schedule" at bounding box center [608, 77] width 52 height 13
click at [41, 63] on img at bounding box center [43, 62] width 33 height 33
click at [7, 116] on icon at bounding box center [12, 119] width 11 height 17
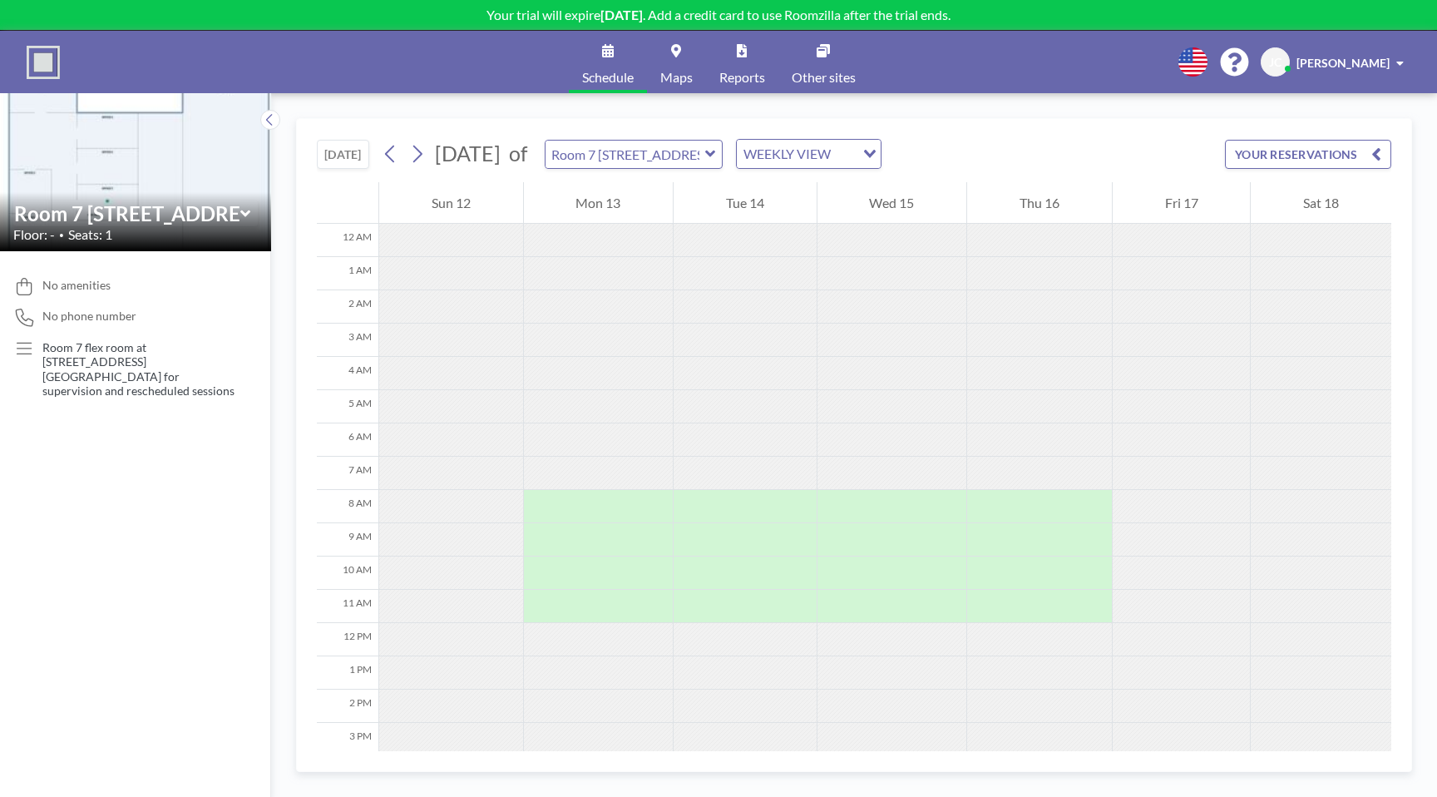
click at [677, 52] on icon at bounding box center [676, 50] width 10 height 13
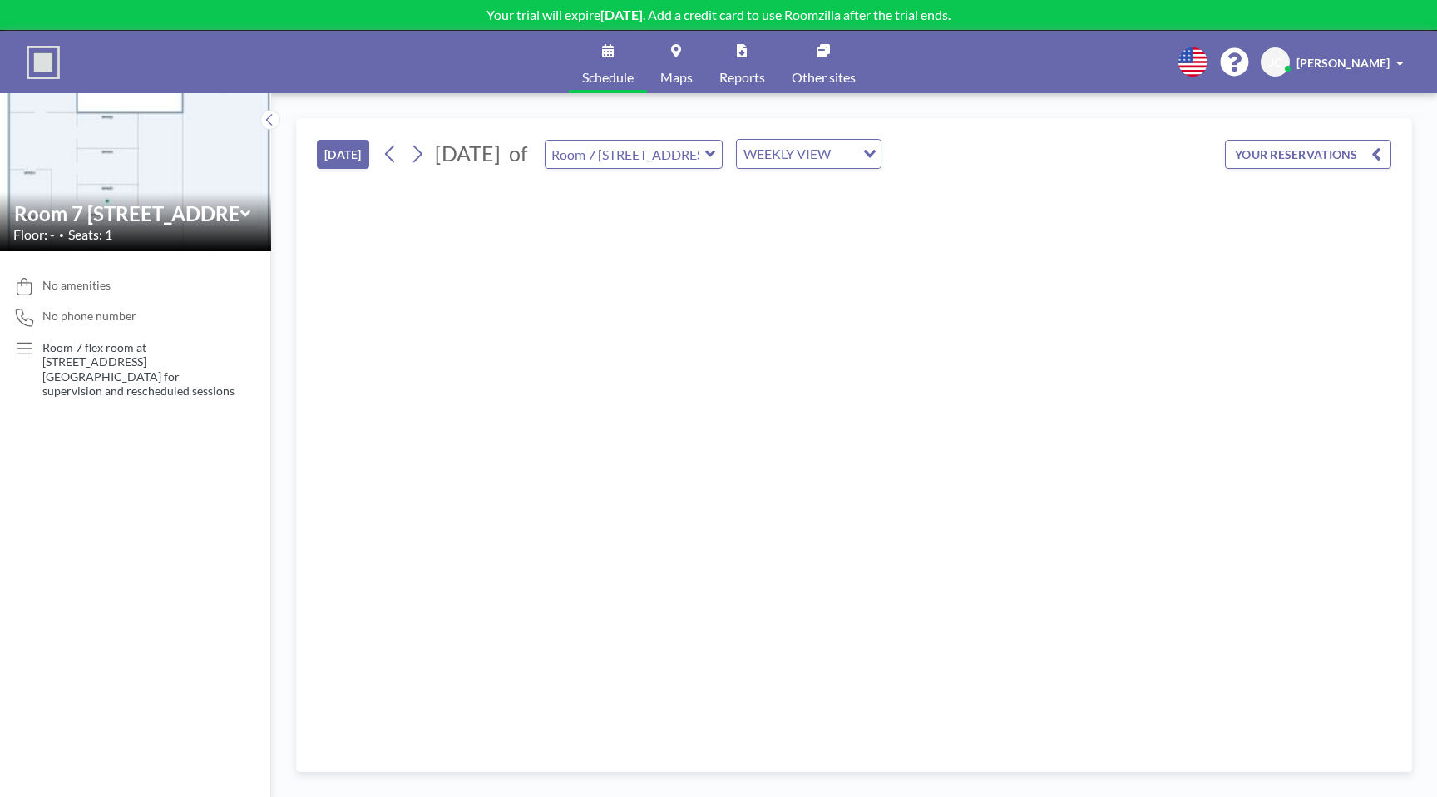
click at [340, 151] on button "[DATE]" at bounding box center [343, 154] width 52 height 29
click at [411, 156] on button at bounding box center [417, 154] width 27 height 27
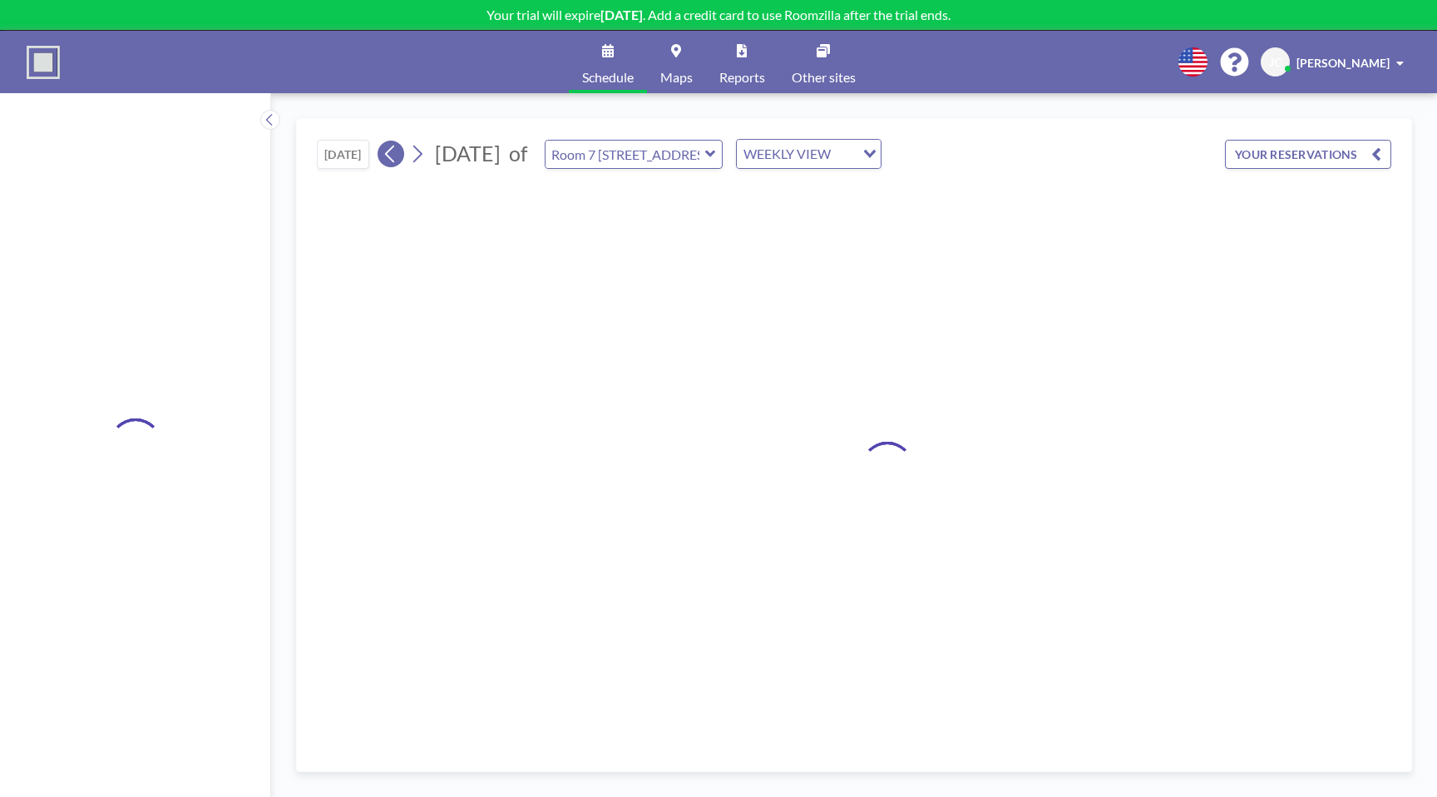
click at [388, 156] on icon at bounding box center [391, 153] width 16 height 25
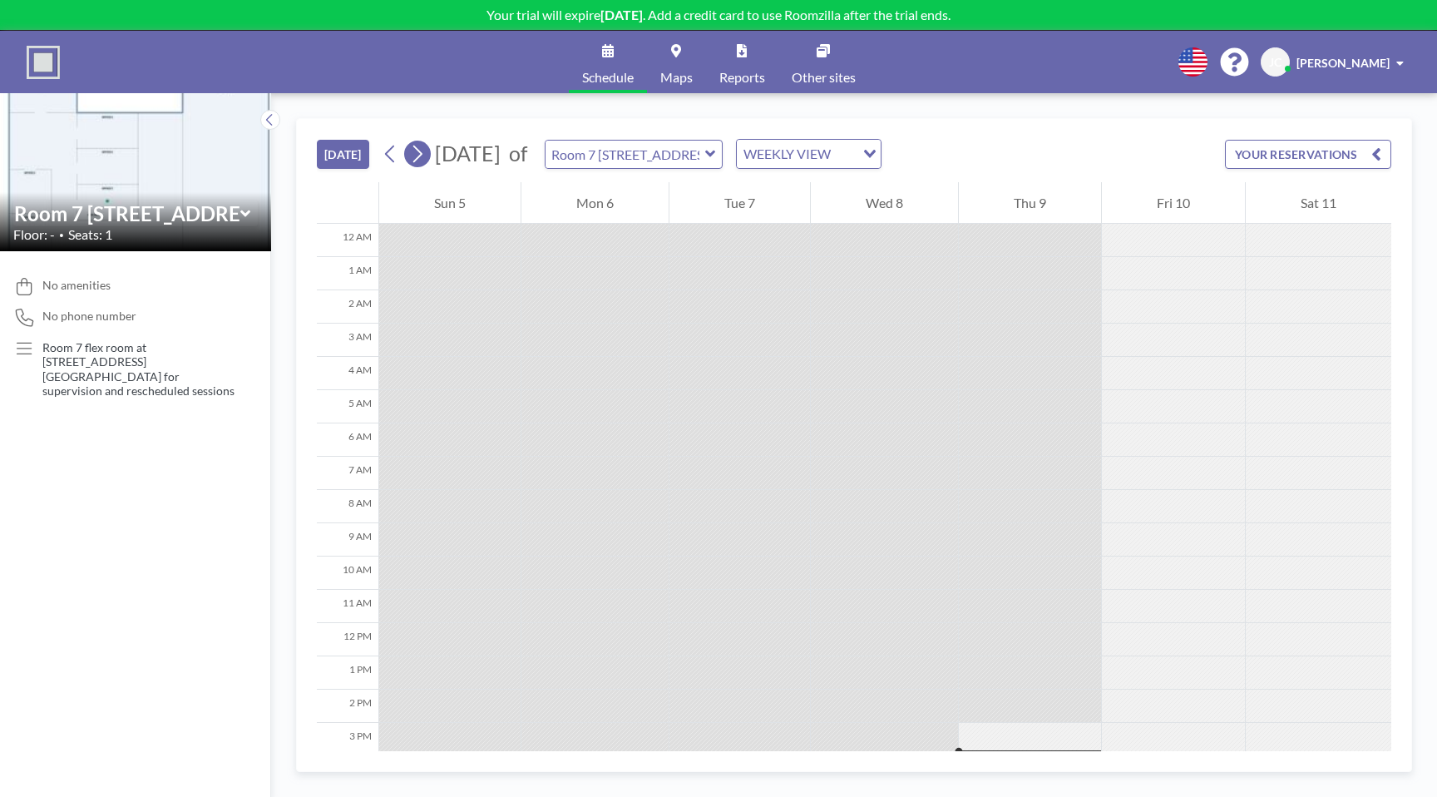
click at [416, 160] on icon at bounding box center [417, 153] width 16 height 25
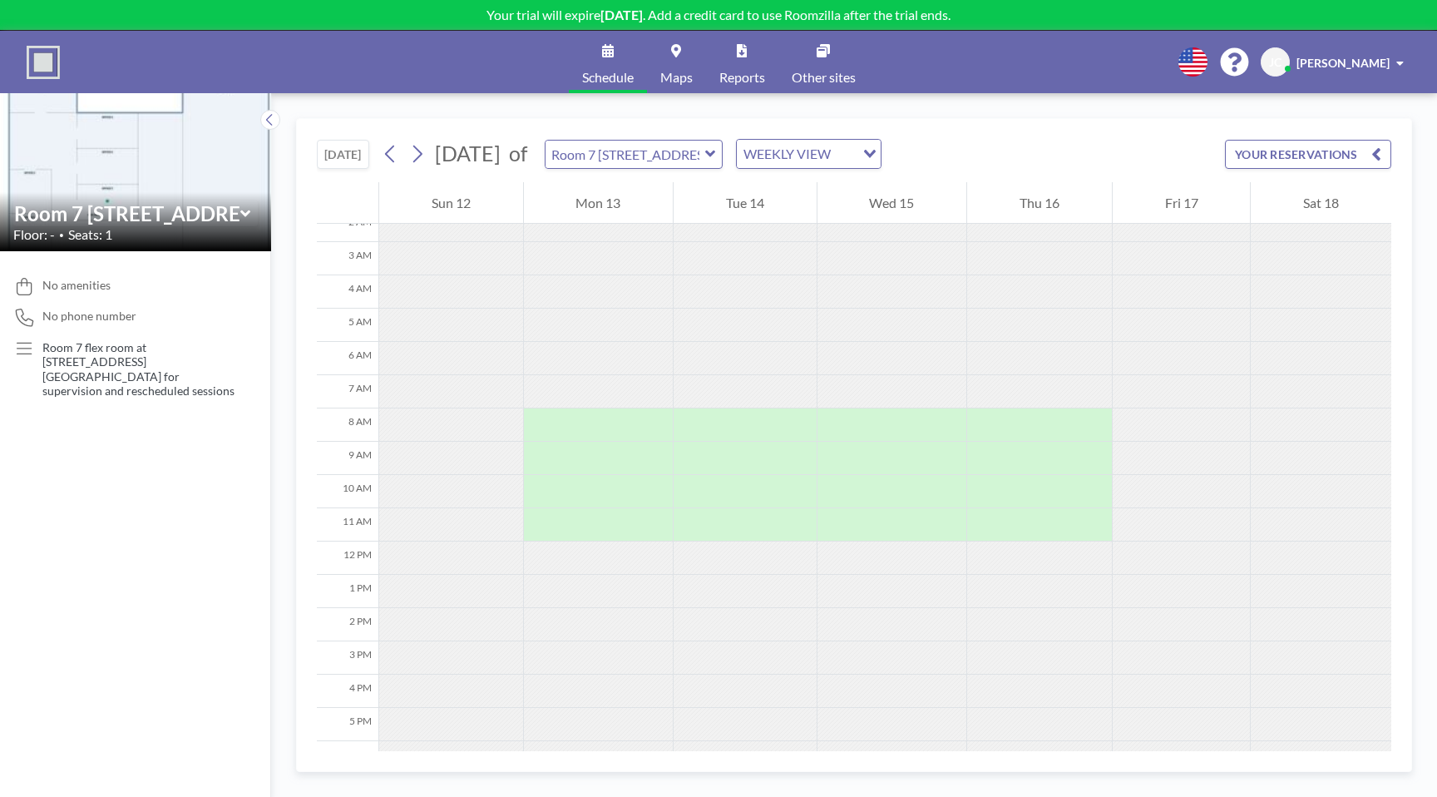
scroll to position [85, 0]
click at [675, 71] on span "Maps" at bounding box center [676, 77] width 32 height 13
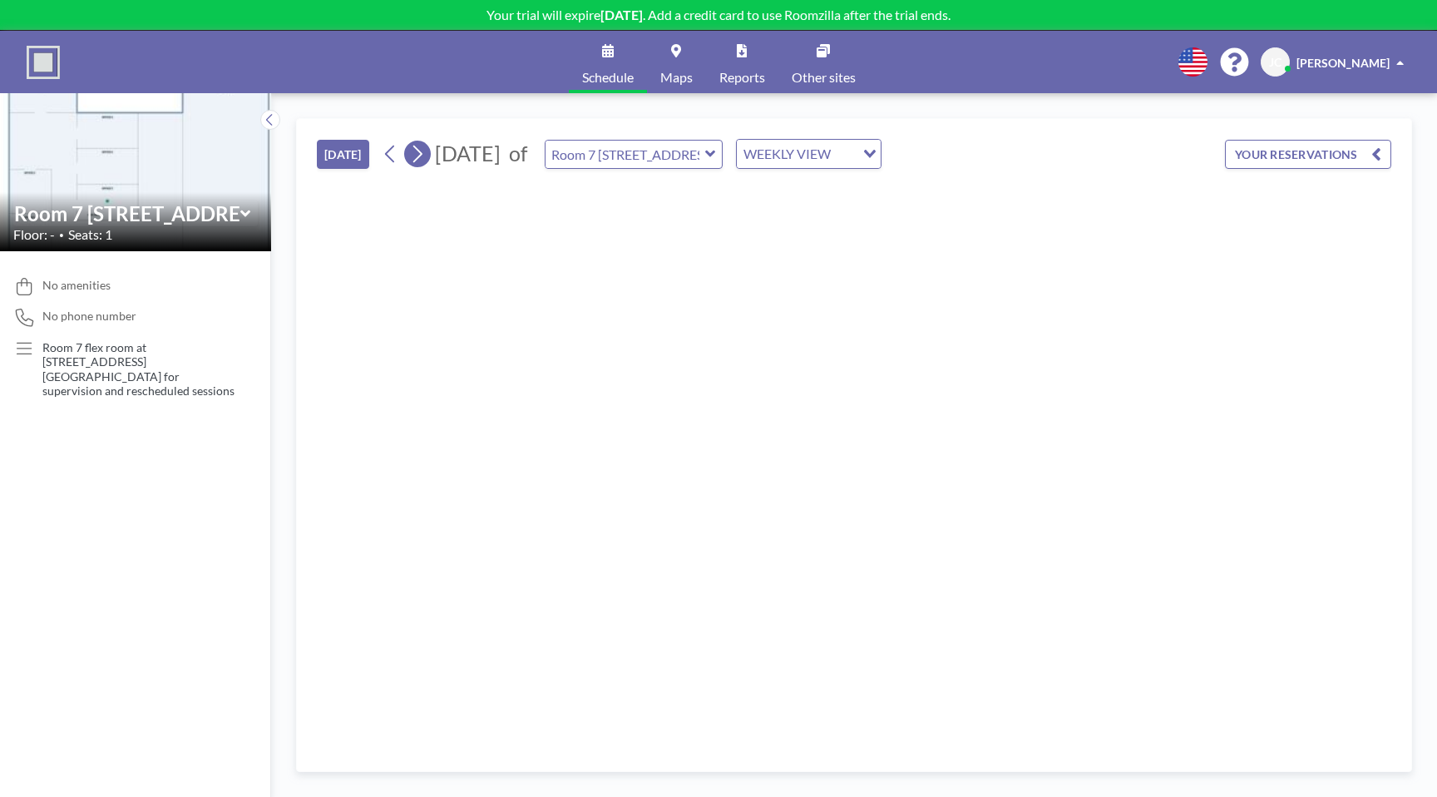
click at [424, 160] on icon at bounding box center [417, 153] width 16 height 25
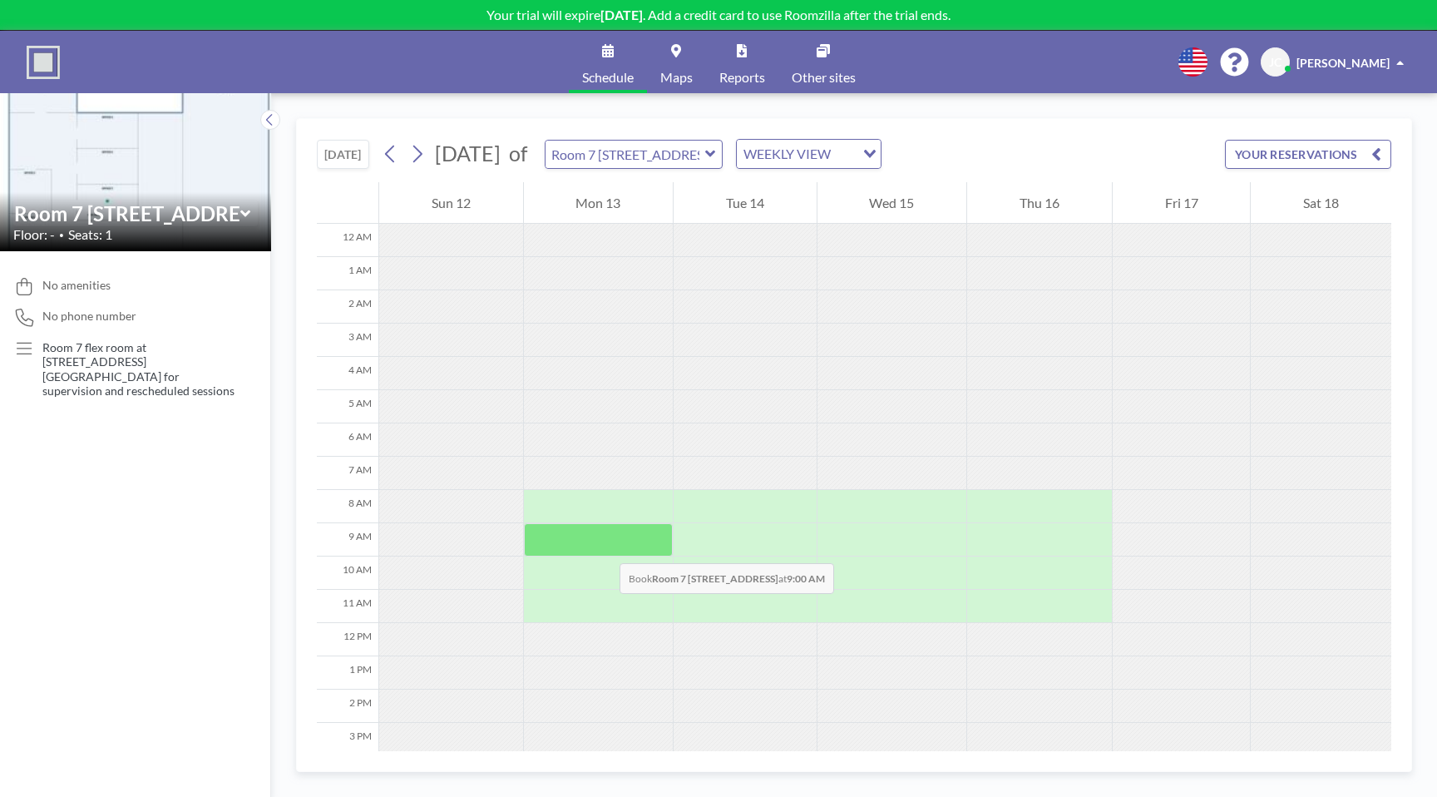
click at [603, 547] on div at bounding box center [599, 539] width 150 height 33
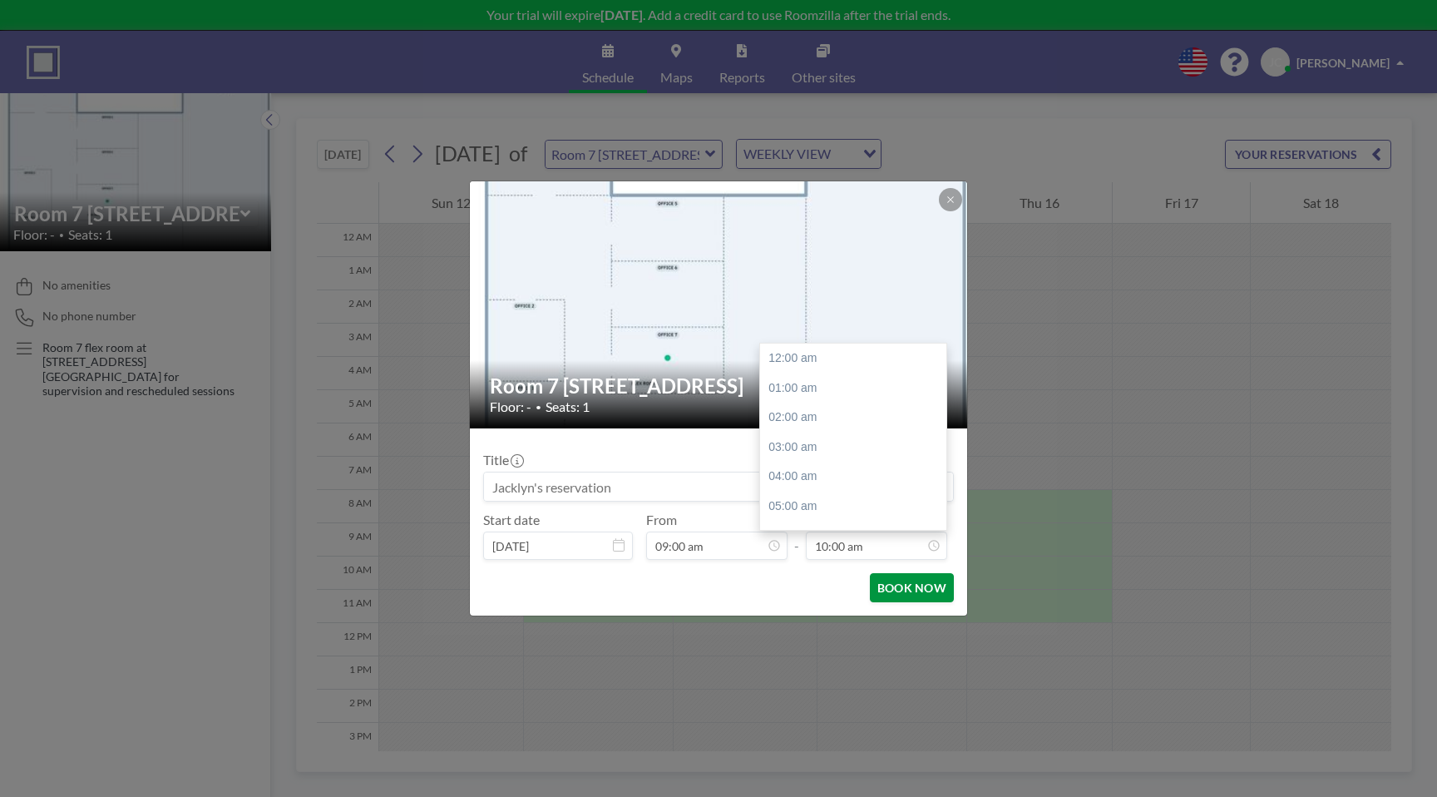
scroll to position [296, 0]
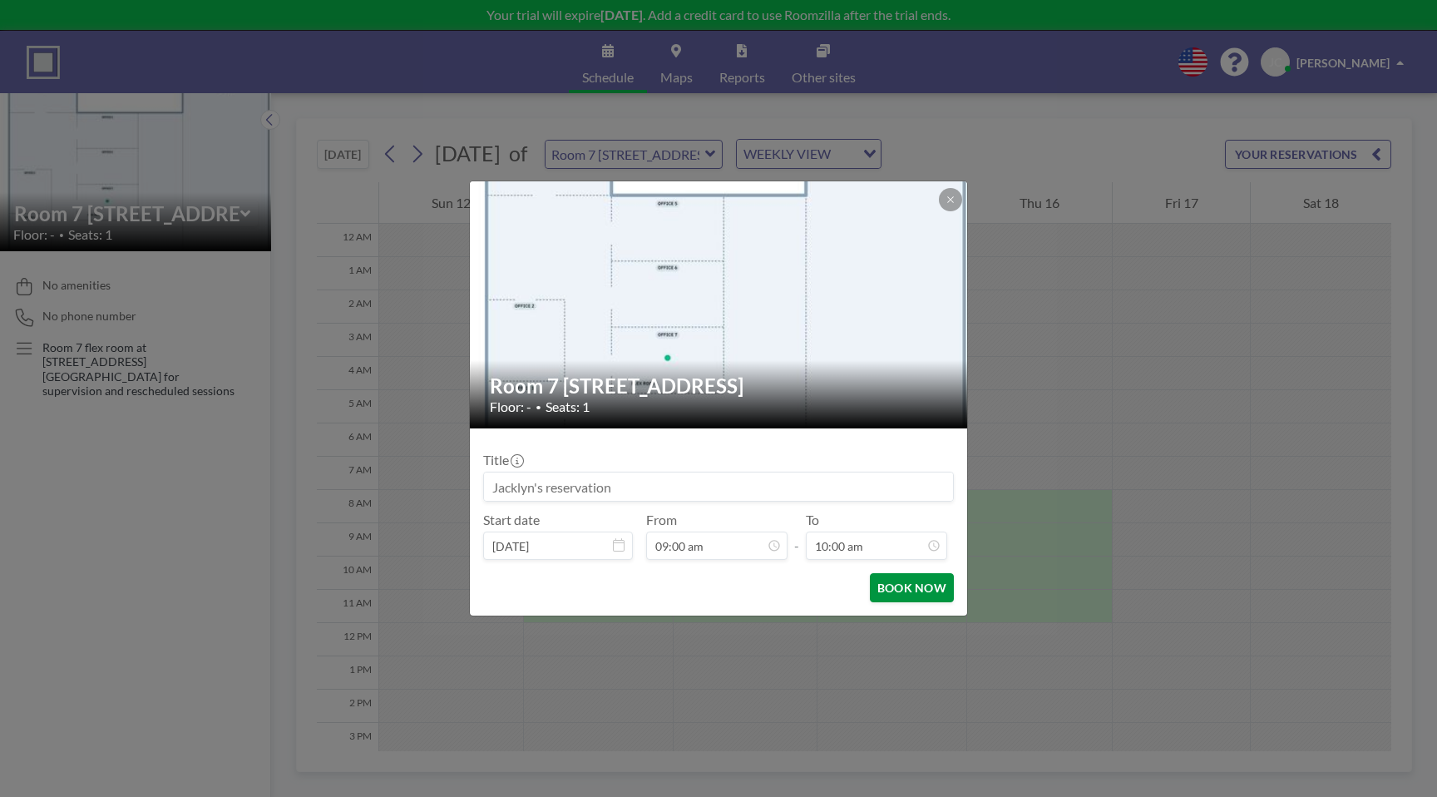
click at [923, 596] on button "BOOK NOW" at bounding box center [912, 587] width 84 height 29
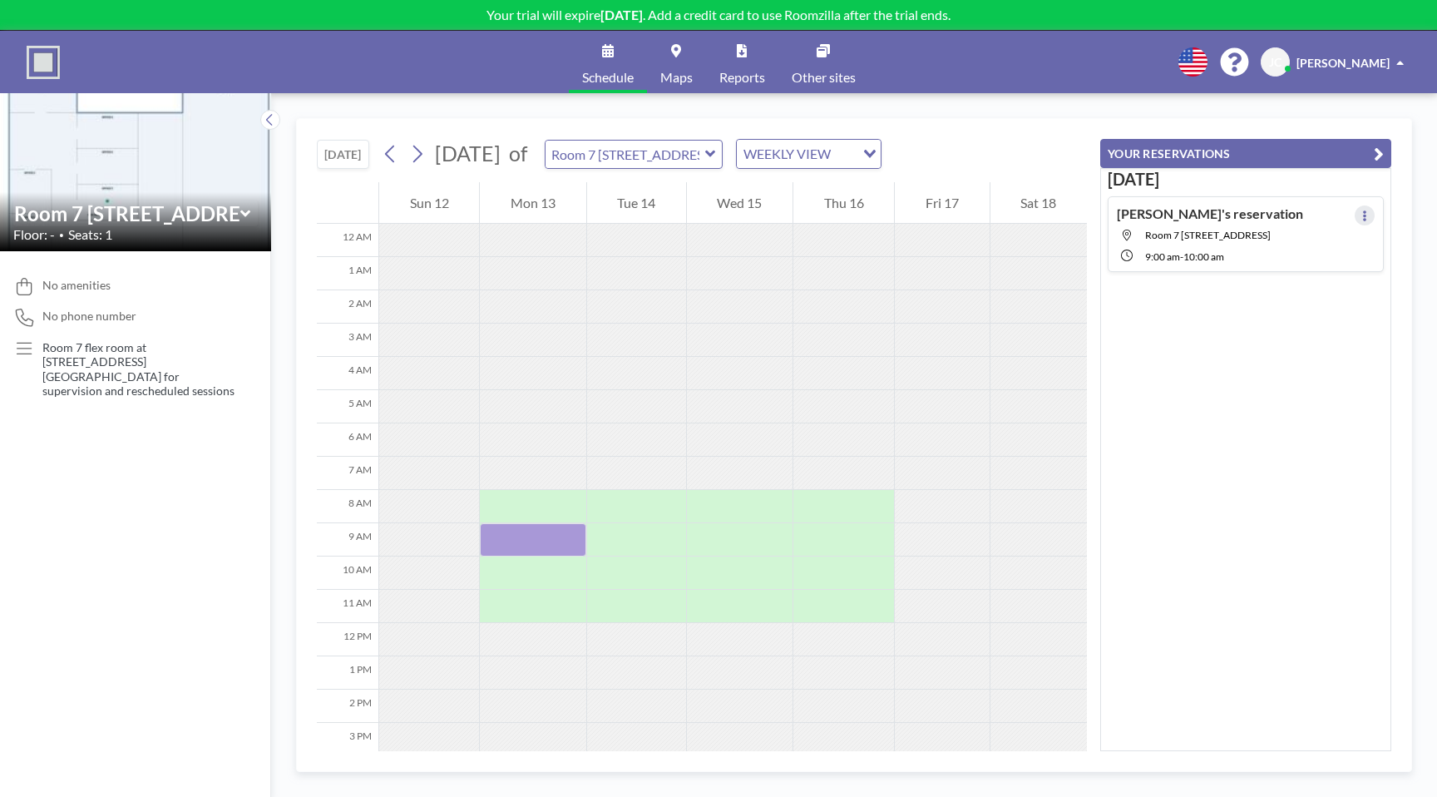
click at [1365, 221] on button at bounding box center [1365, 215] width 20 height 20
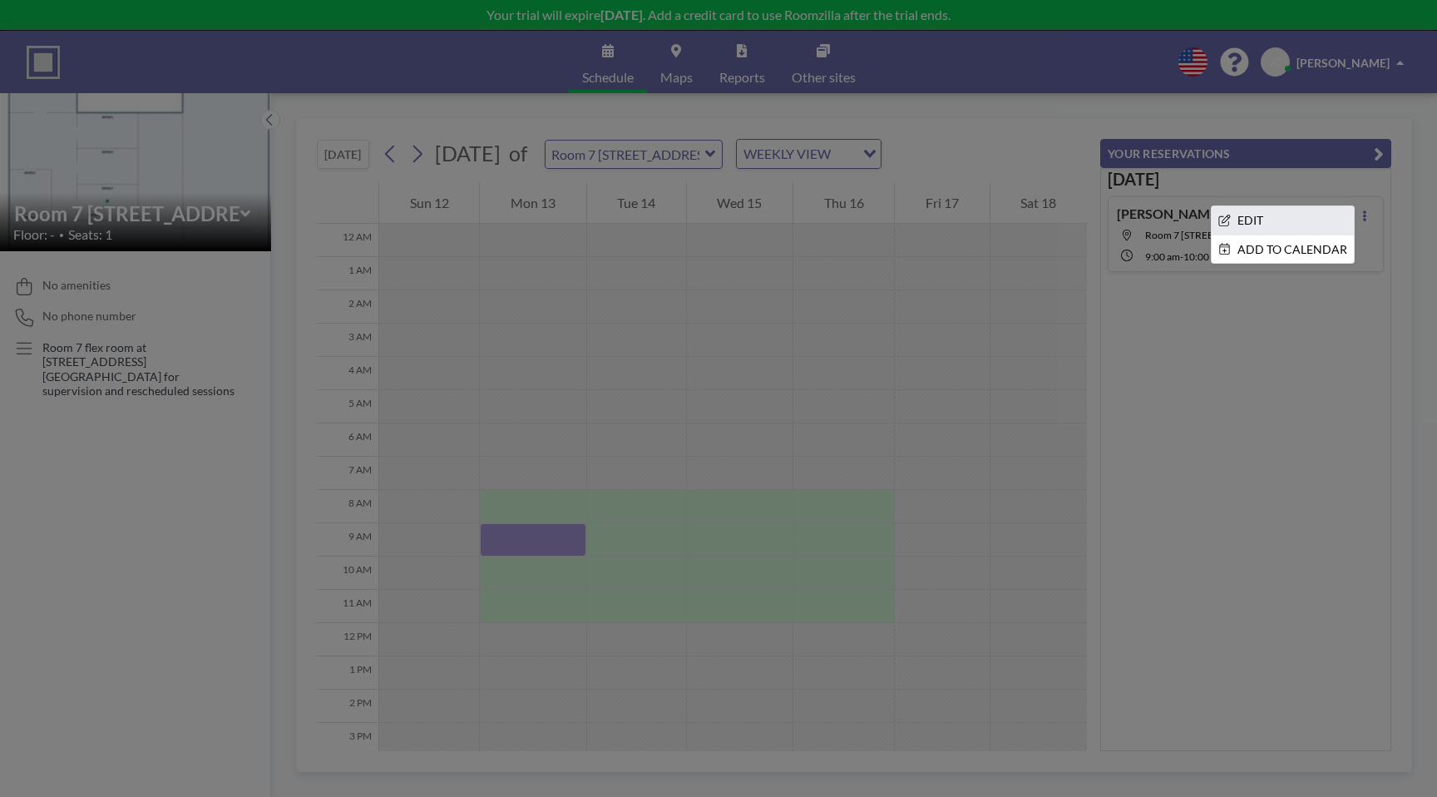
click at [1294, 225] on li "EDIT" at bounding box center [1283, 220] width 142 height 28
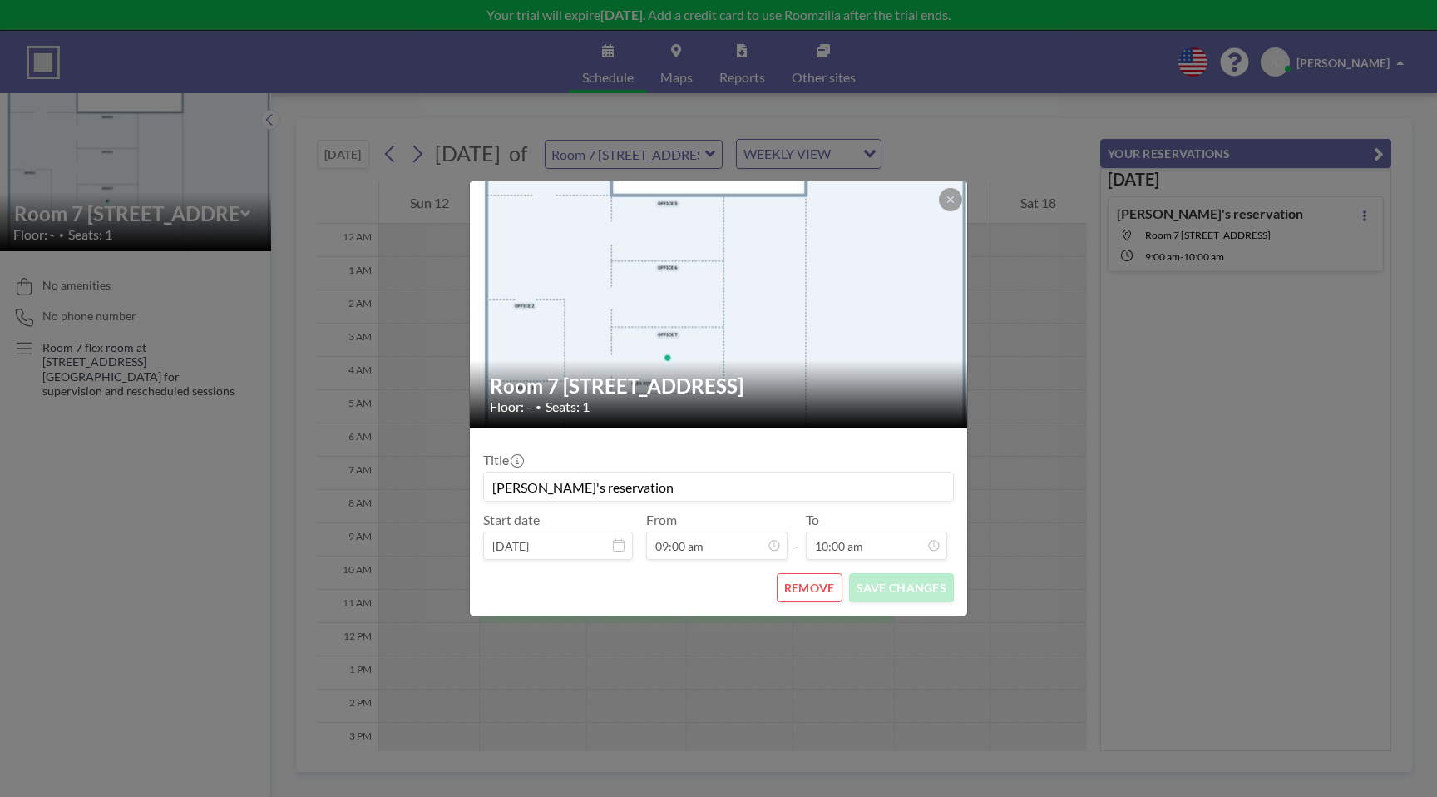
scroll to position [296, 0]
click at [947, 201] on icon at bounding box center [950, 200] width 10 height 10
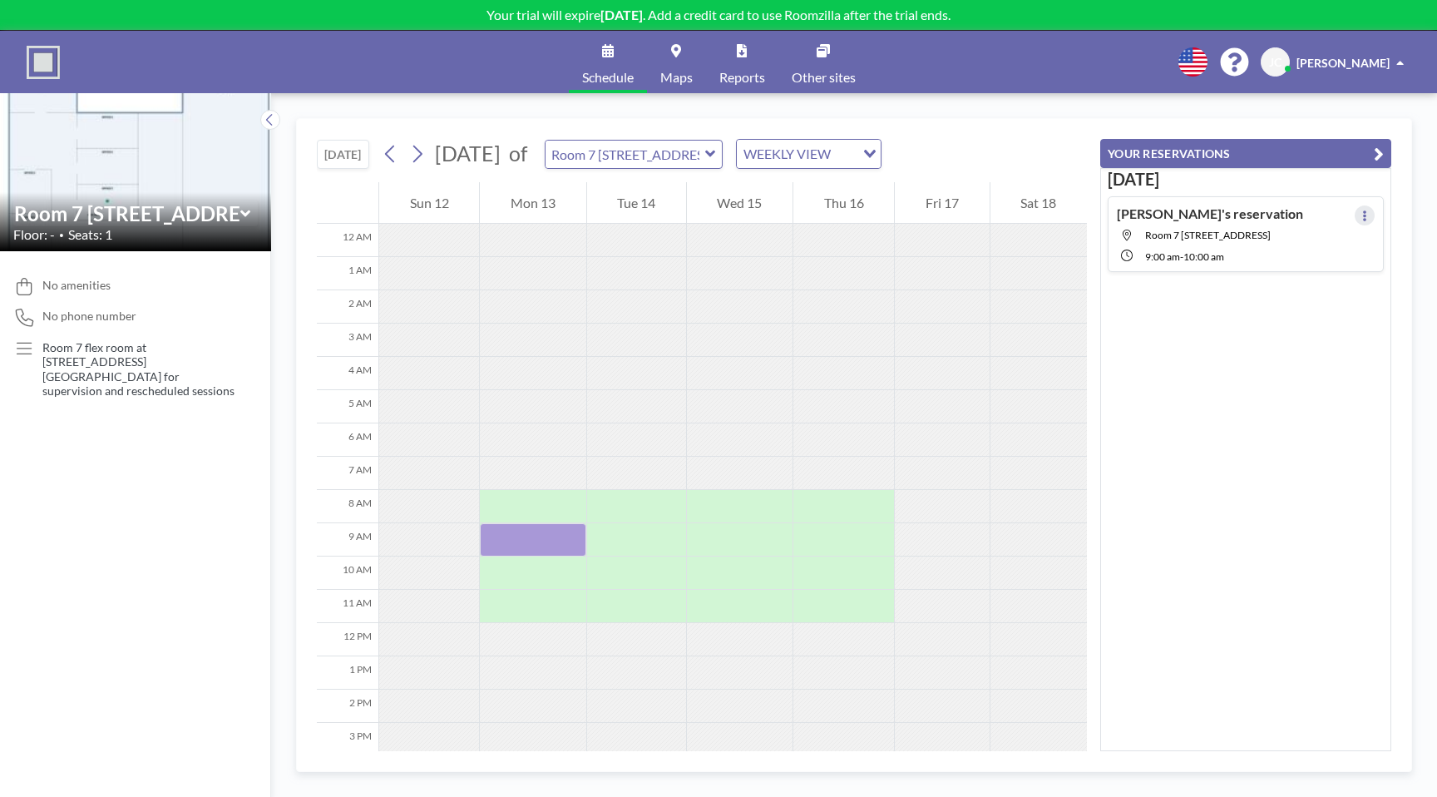
click at [1362, 215] on icon at bounding box center [1364, 215] width 7 height 11
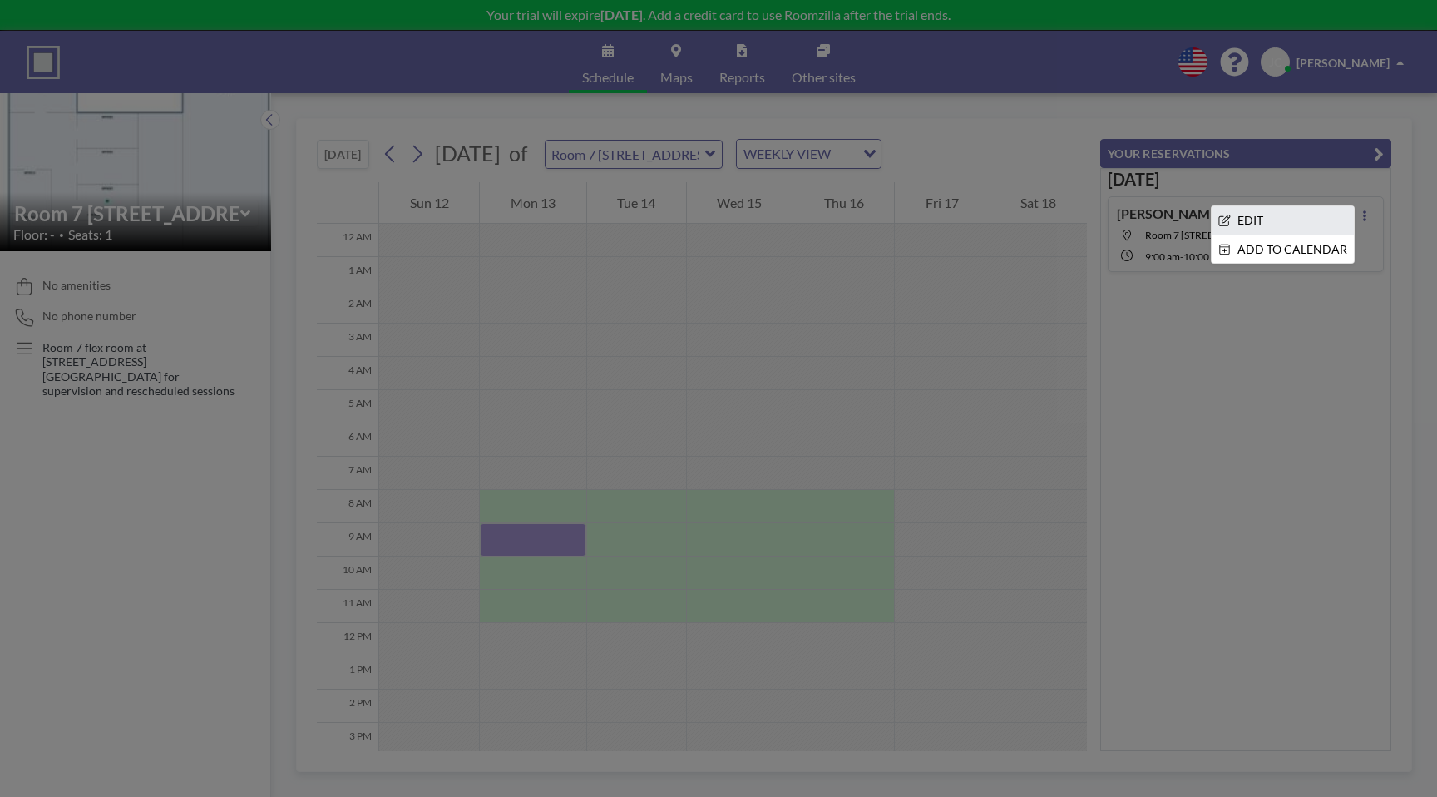
click at [1252, 218] on li "EDIT" at bounding box center [1283, 220] width 142 height 28
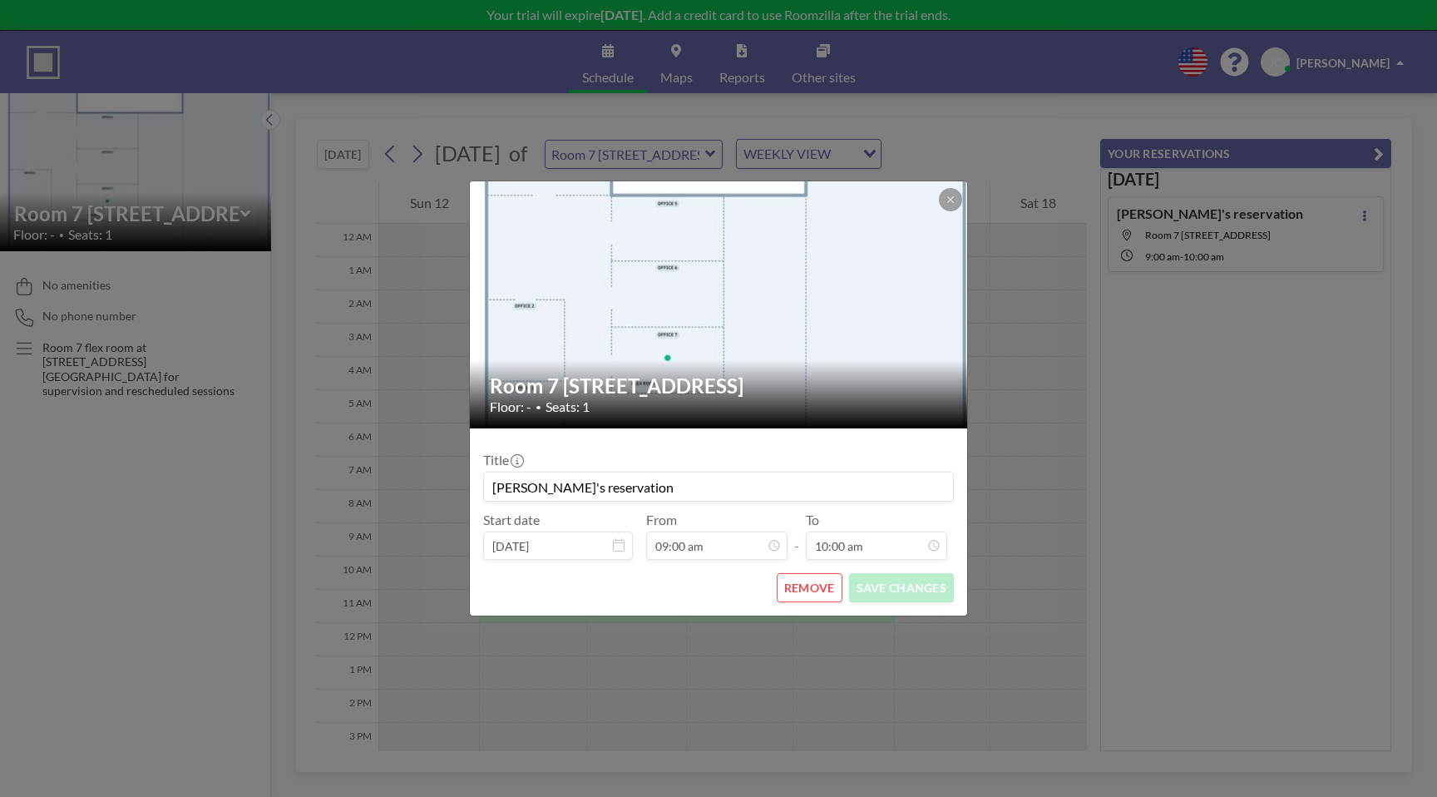
scroll to position [296, 0]
click at [822, 587] on button "REMOVE" at bounding box center [810, 587] width 66 height 29
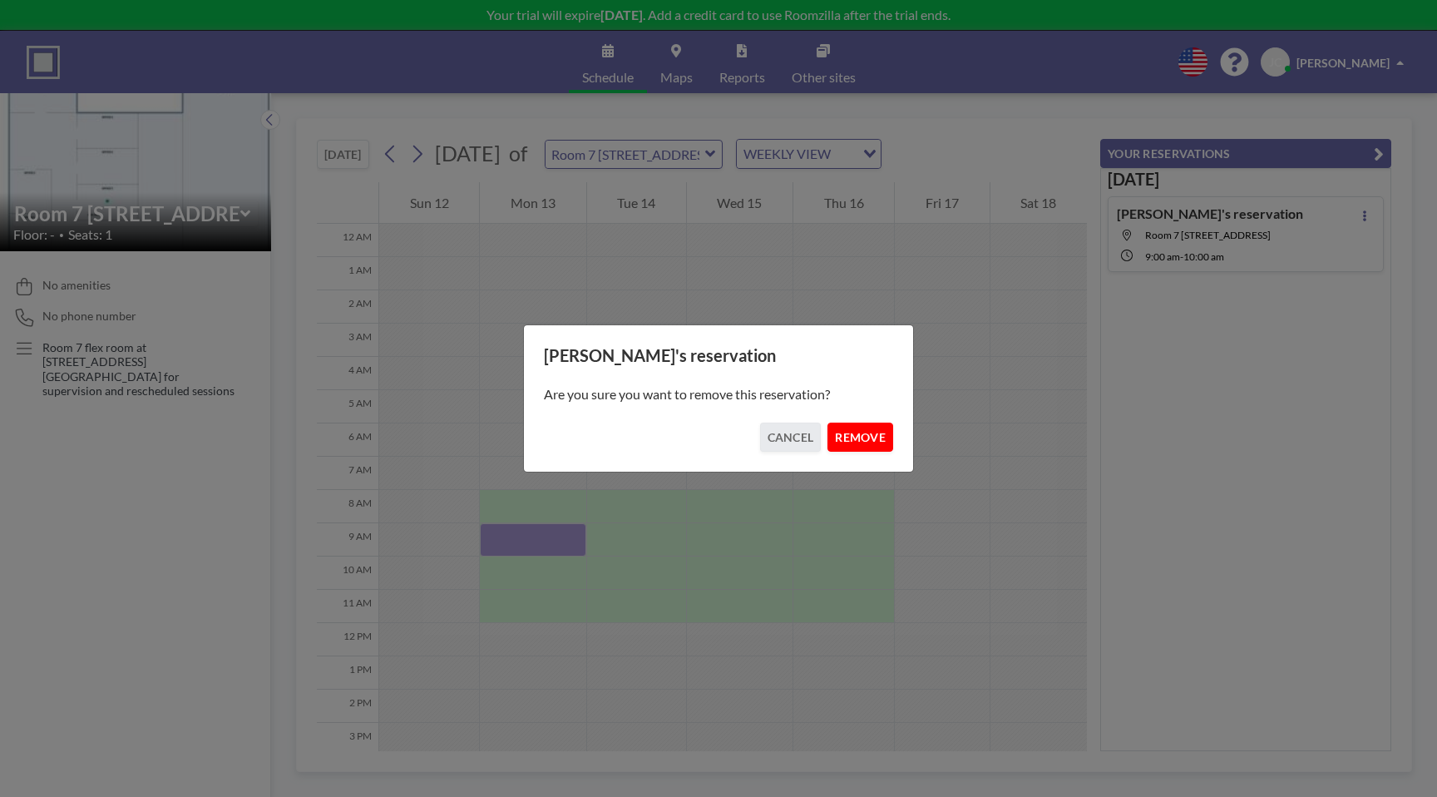
click at [876, 442] on button "REMOVE" at bounding box center [860, 436] width 66 height 29
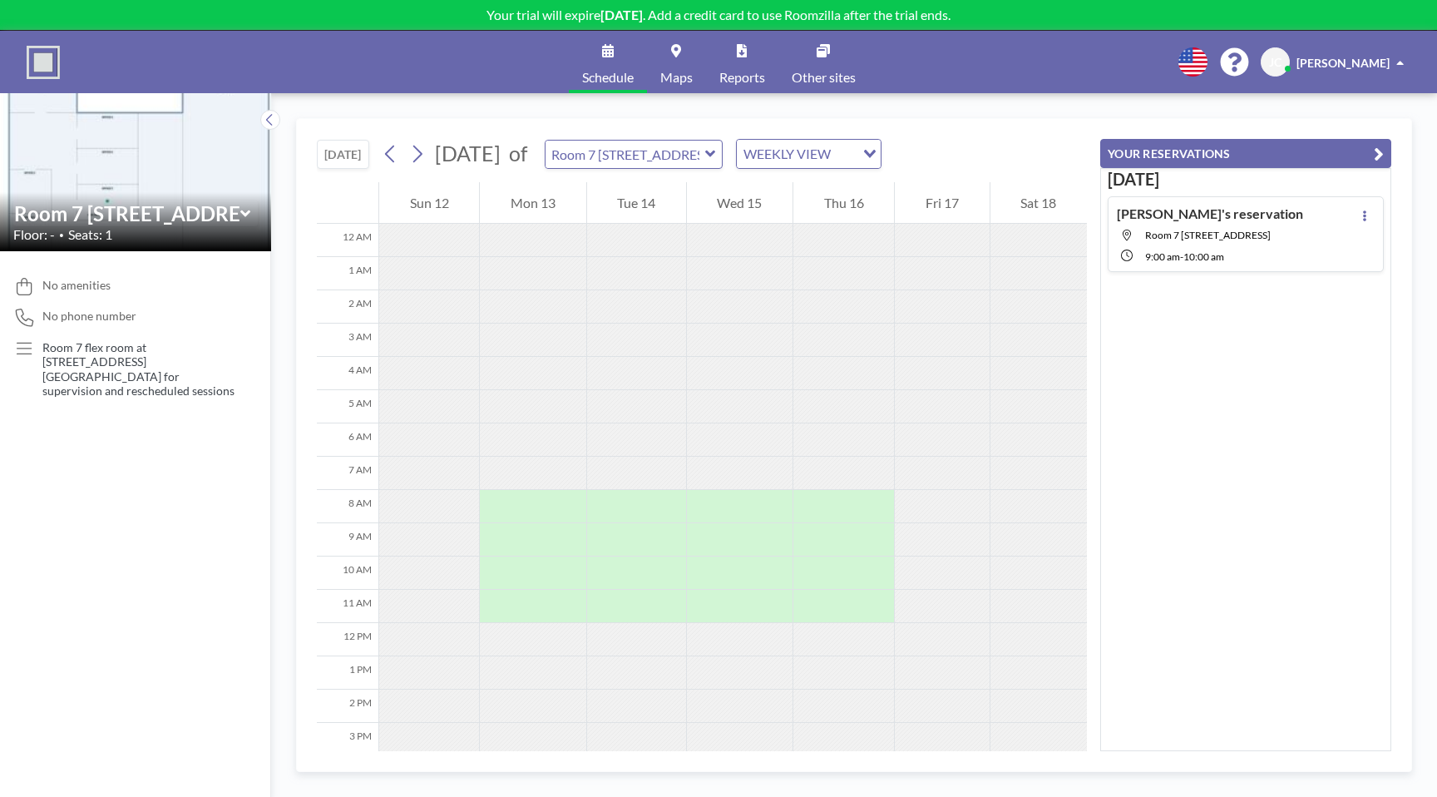
click at [743, 73] on span "Reports" at bounding box center [742, 77] width 46 height 13
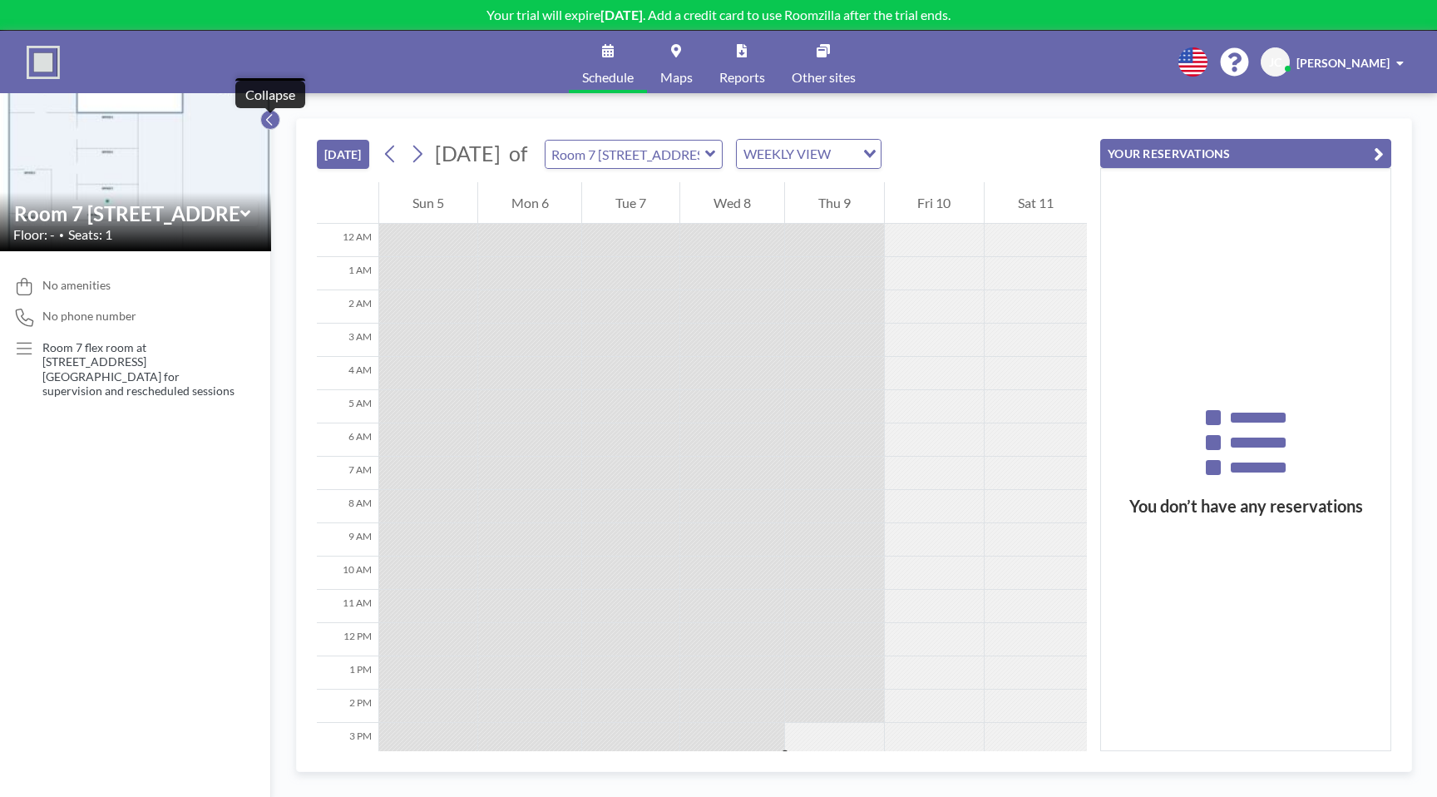
click at [275, 121] on button at bounding box center [270, 120] width 20 height 20
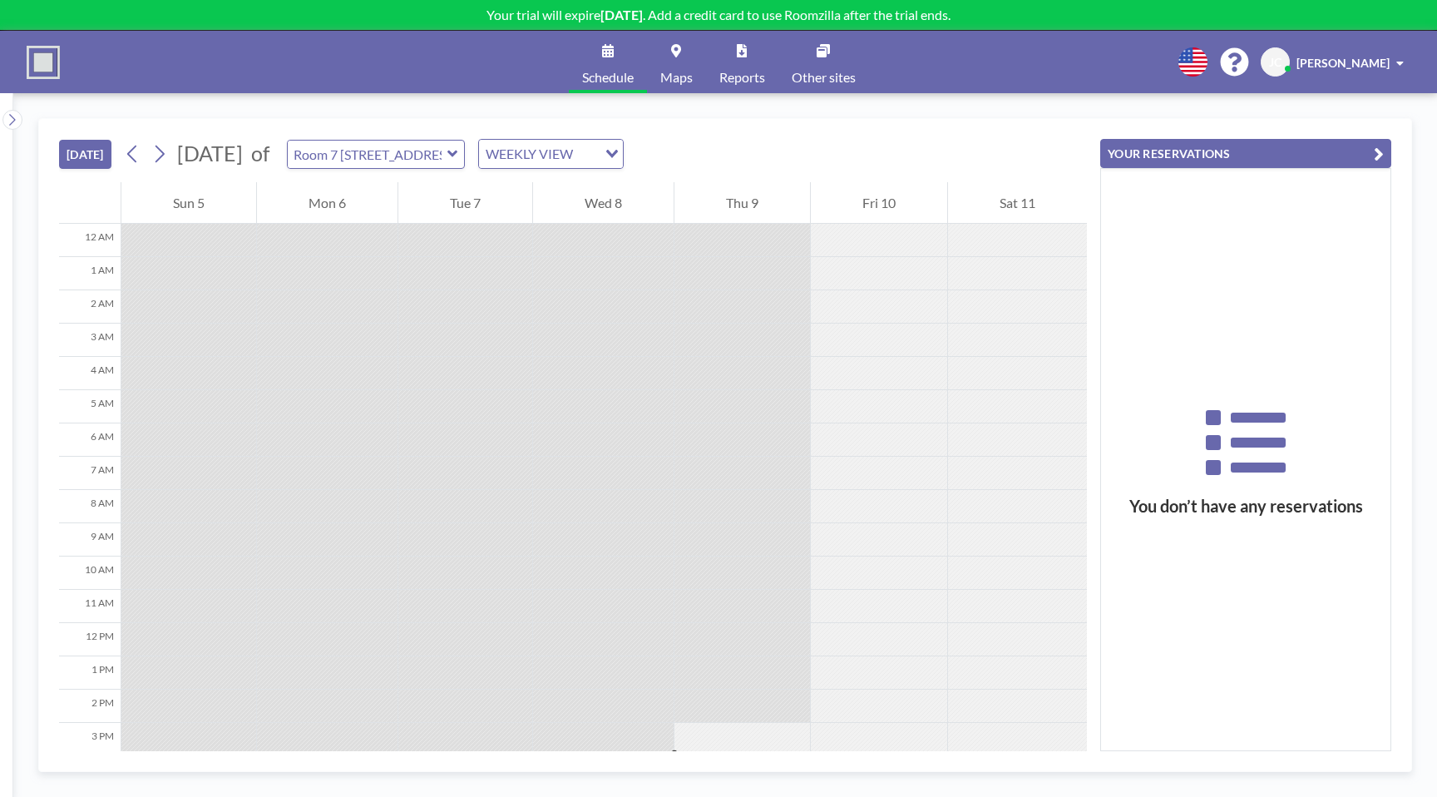
click at [95, 153] on button "[DATE]" at bounding box center [85, 154] width 52 height 29
click at [12, 125] on icon at bounding box center [12, 119] width 11 height 17
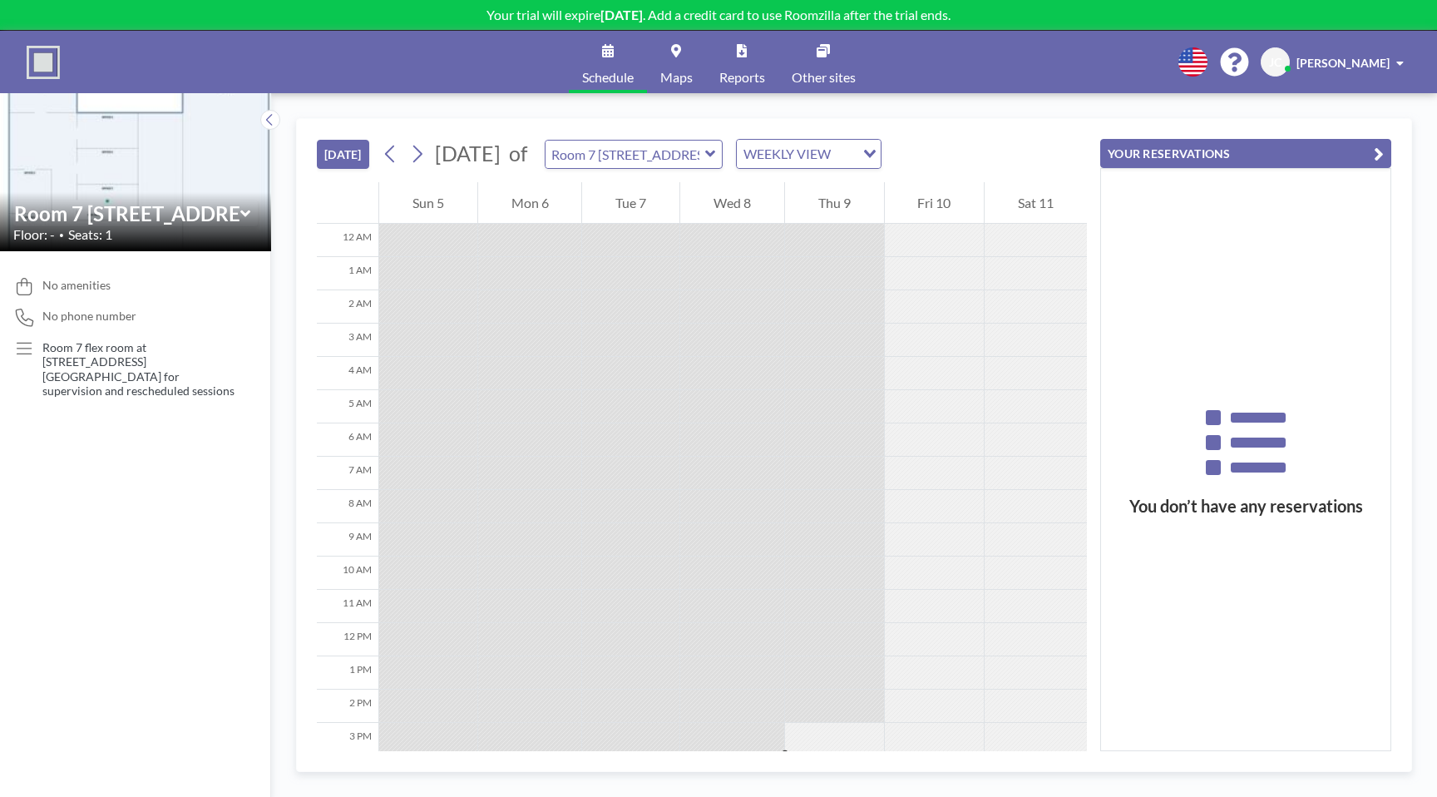
click at [245, 217] on icon at bounding box center [245, 213] width 11 height 17
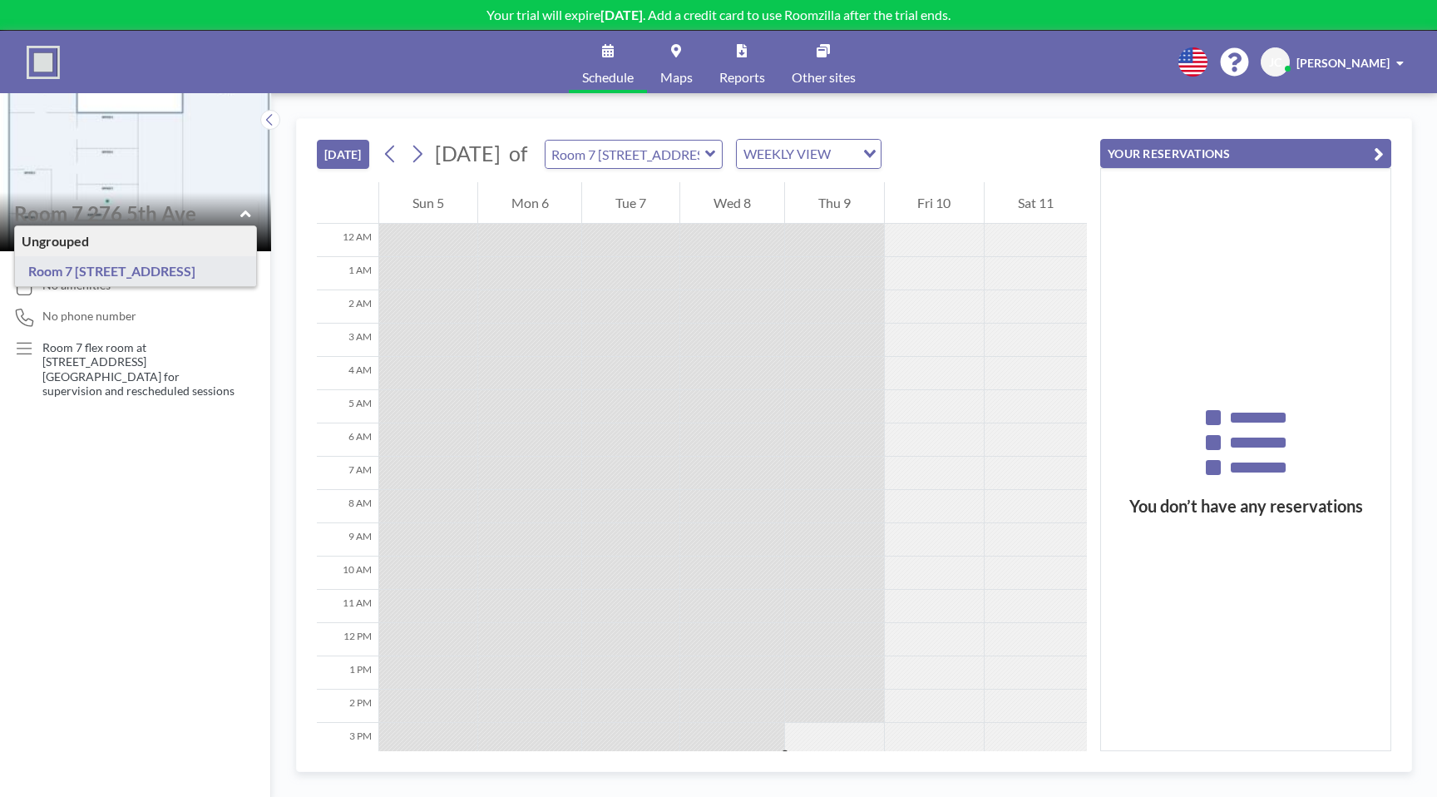
type input "Room 7 [STREET_ADDRESS]"
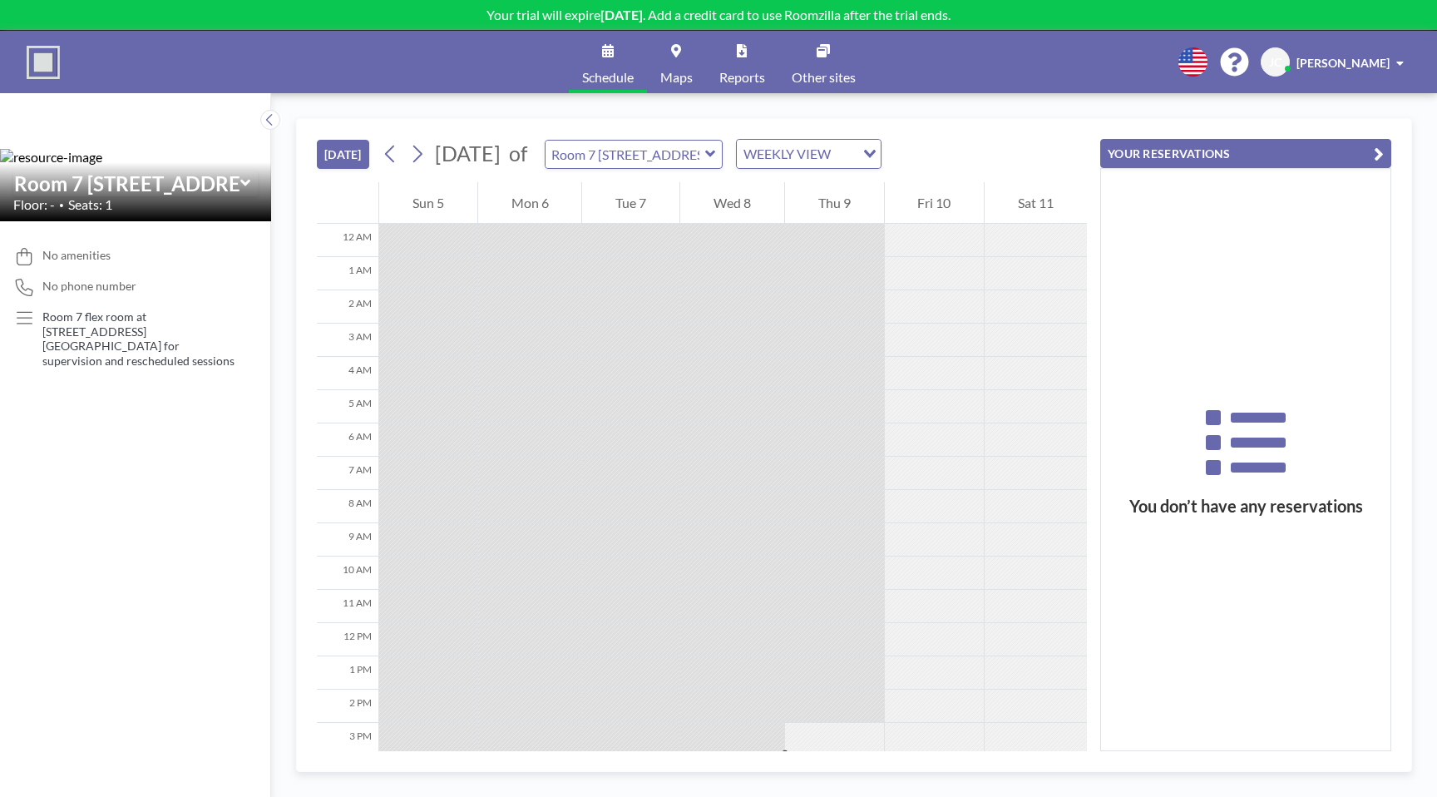
click at [246, 193] on div "Room 7 [STREET_ADDRESS]" at bounding box center [135, 183] width 244 height 26
click at [246, 185] on icon at bounding box center [245, 183] width 11 height 17
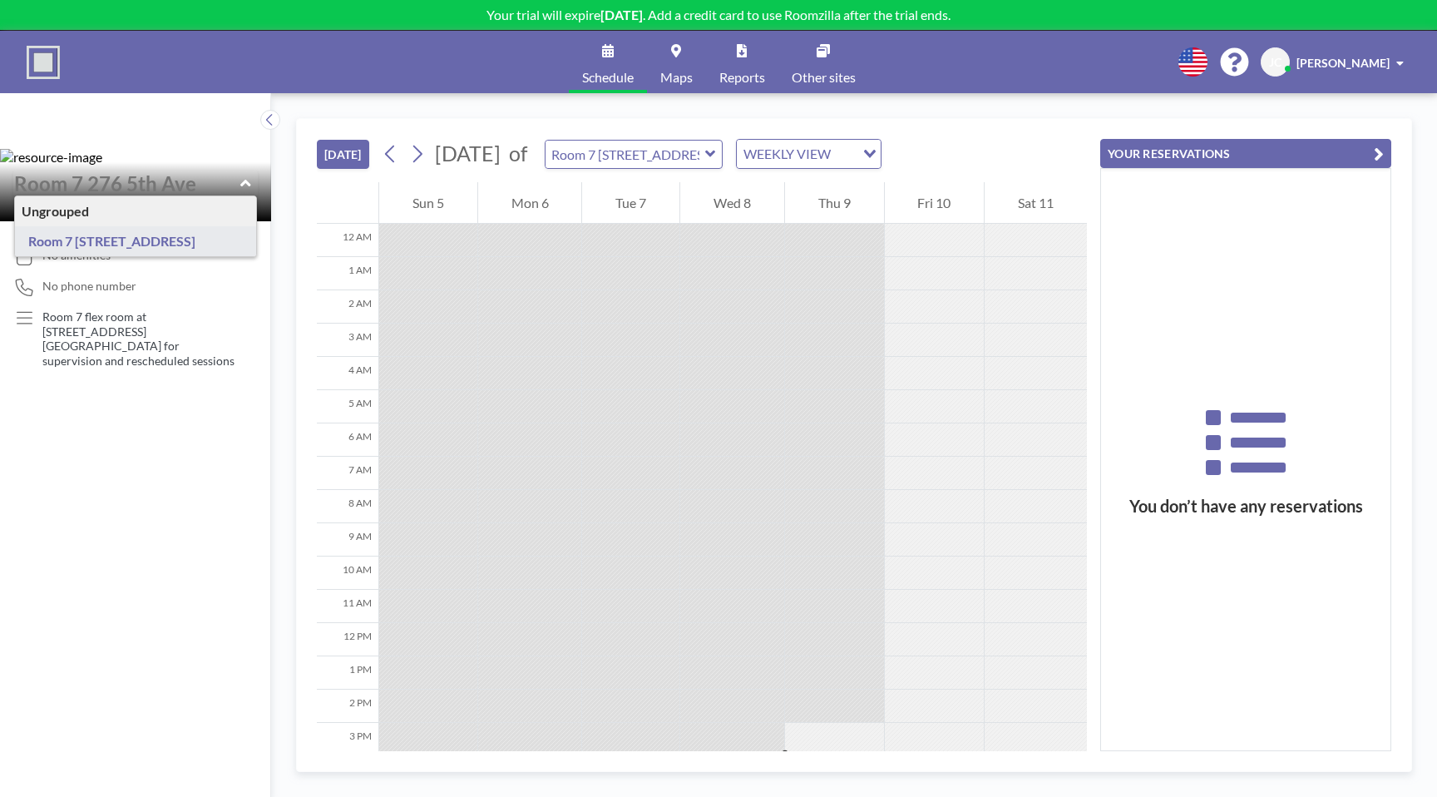
click at [159, 209] on div "Ungrouped" at bounding box center [135, 211] width 241 height 30
